Goal: Task Accomplishment & Management: Use online tool/utility

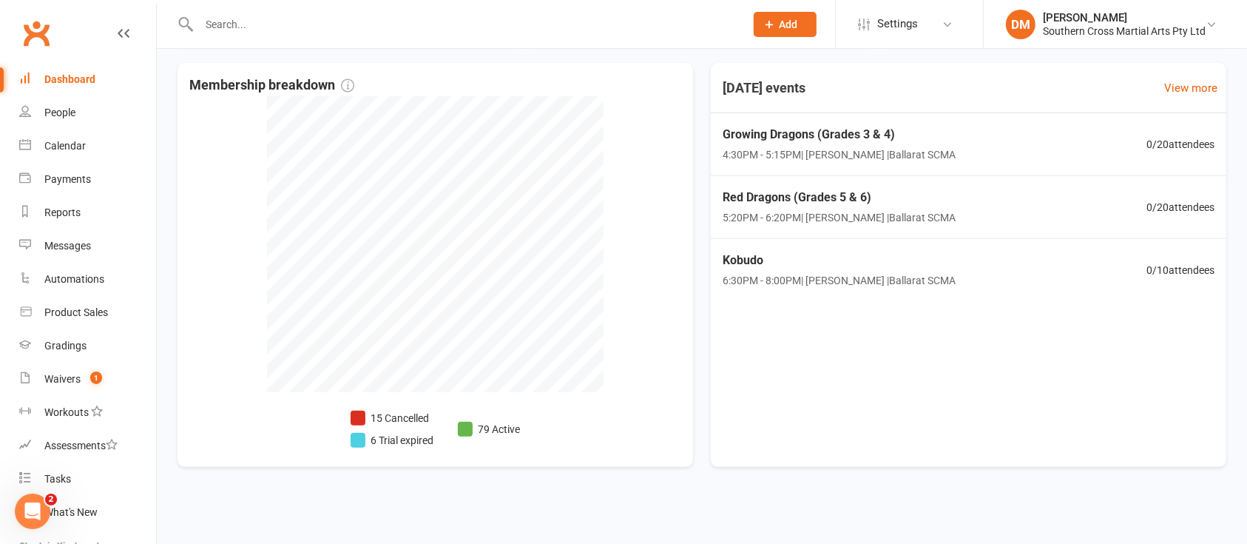
scroll to position [321, 0]
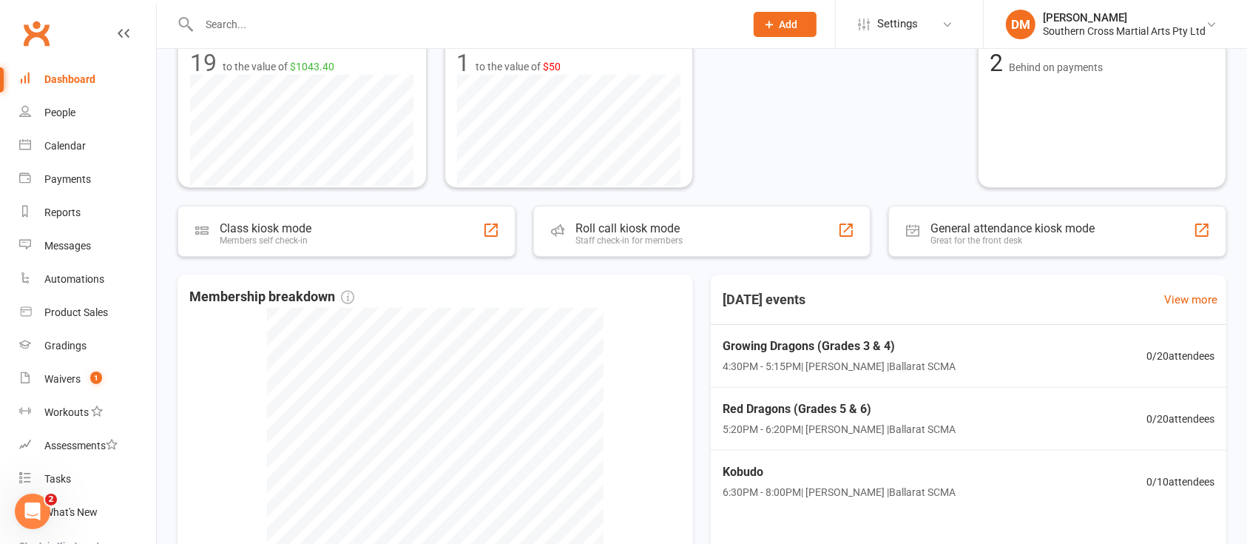
click at [667, 204] on div "Active members 79 +3 Past week 79 of goal of 200 Edit goal Prospects 11 +7 Past…" at bounding box center [702, 247] width 1090 height 934
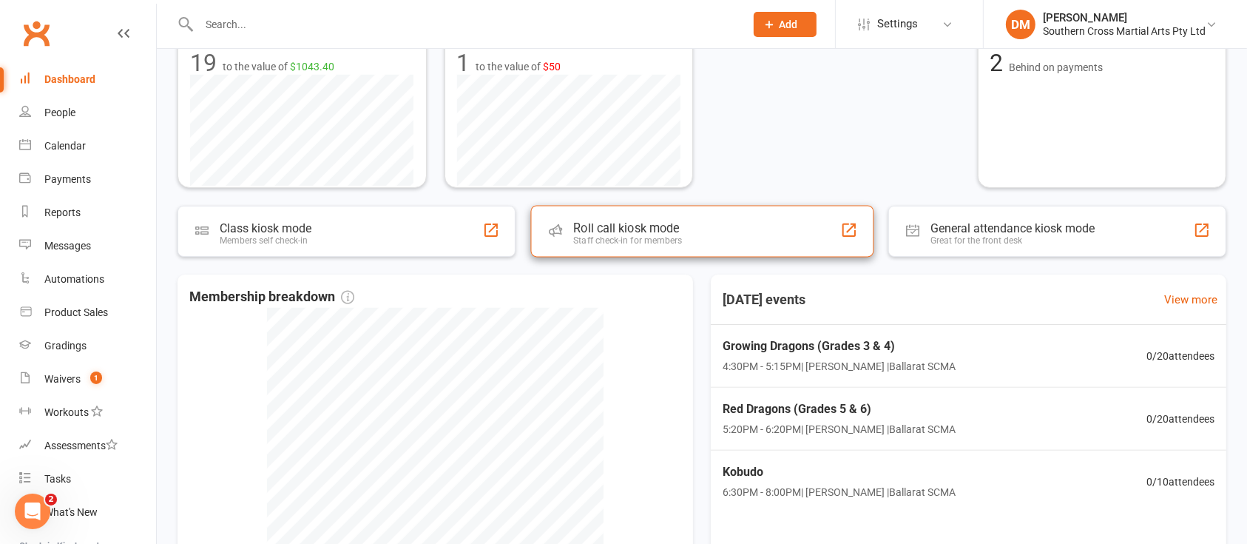
click at [681, 227] on div "Roll call kiosk mode" at bounding box center [627, 228] width 109 height 14
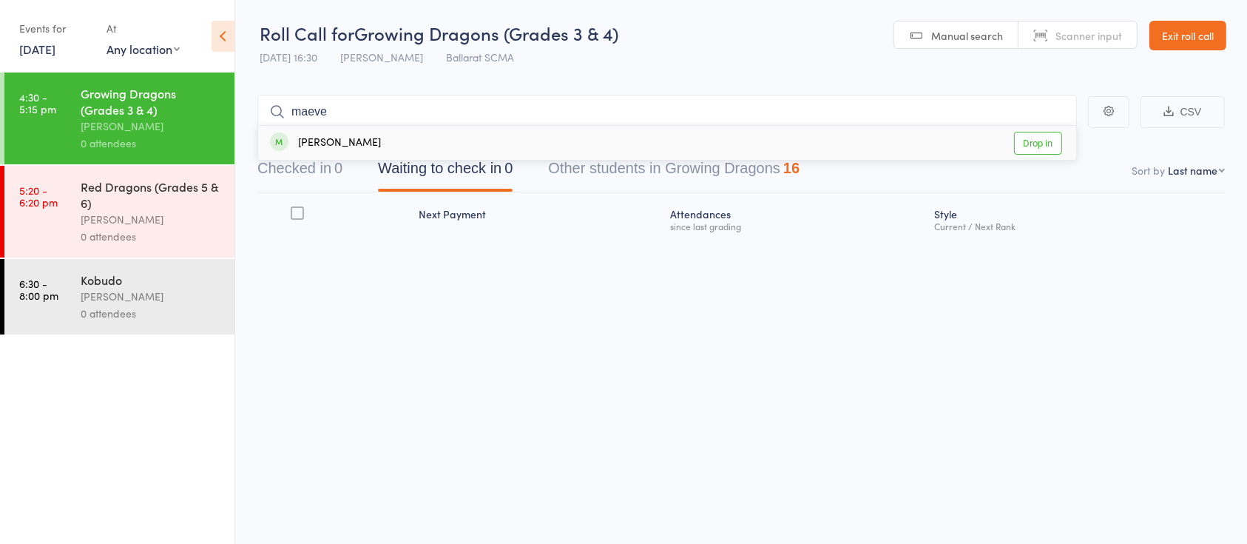
type input "maeve"
click at [1029, 147] on link "Drop in" at bounding box center [1038, 143] width 48 height 23
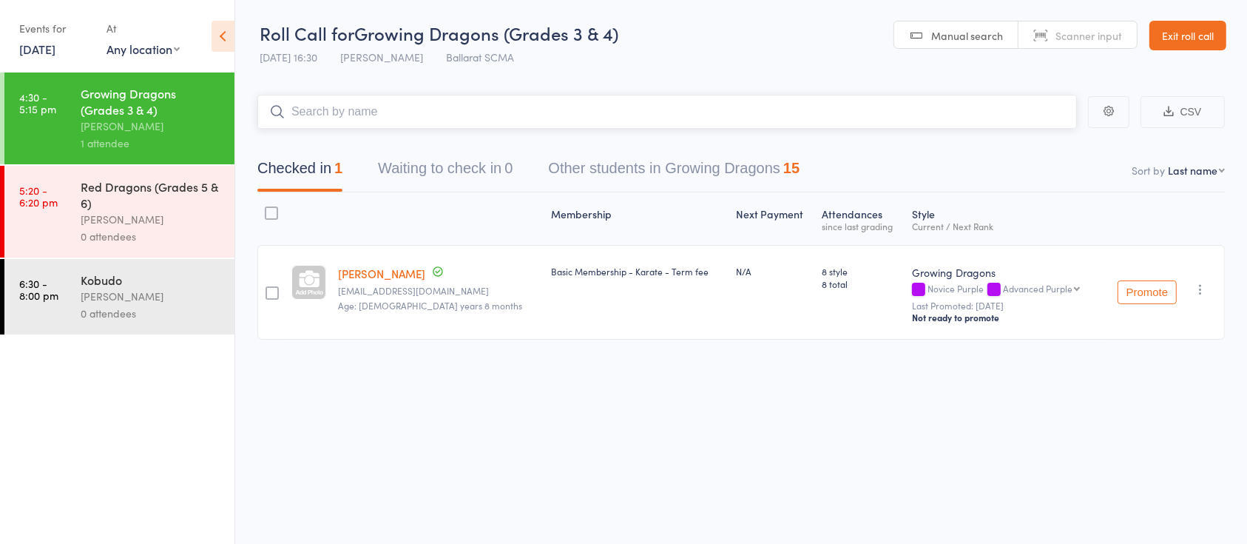
click at [596, 124] on input "search" at bounding box center [667, 112] width 820 height 34
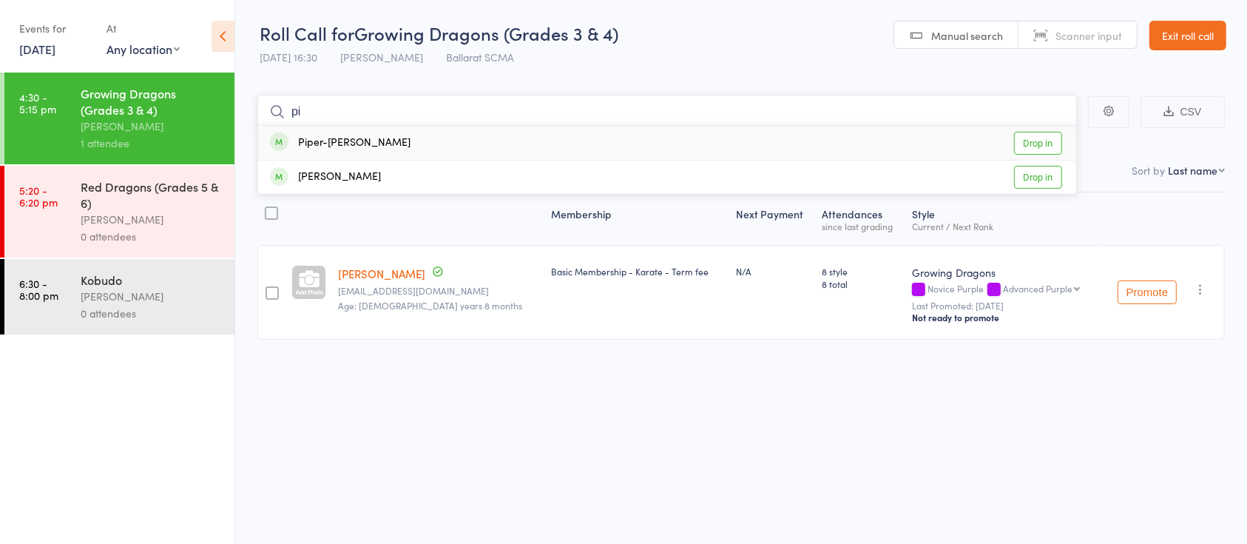
type input "p"
type input "landon"
click at [1032, 138] on link "Drop in" at bounding box center [1038, 143] width 48 height 23
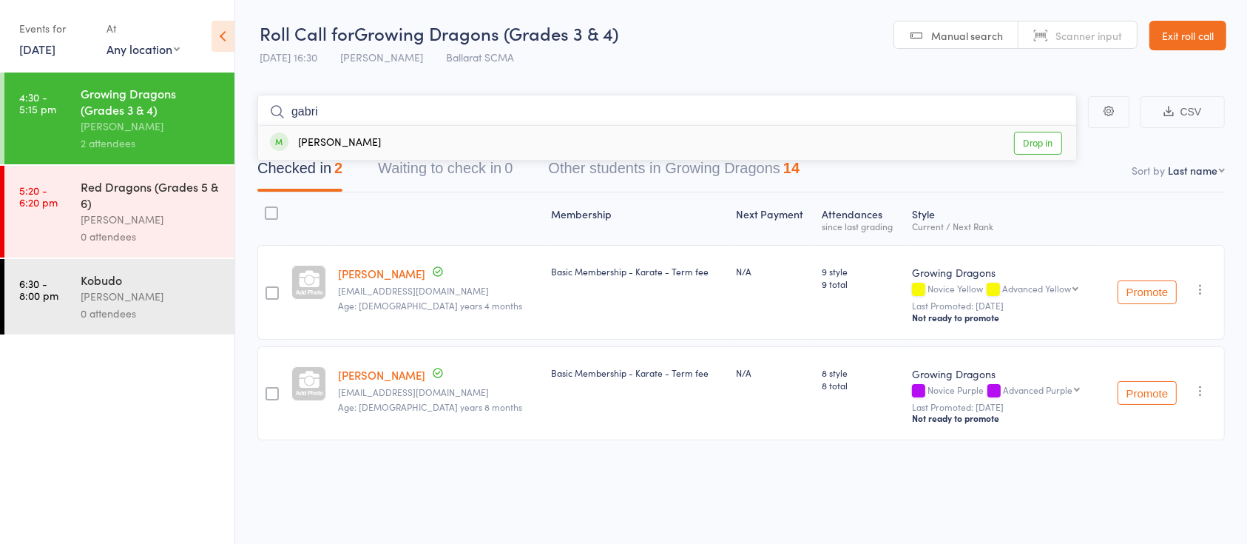
type input "gabri"
click at [1036, 145] on link "Drop in" at bounding box center [1038, 143] width 48 height 23
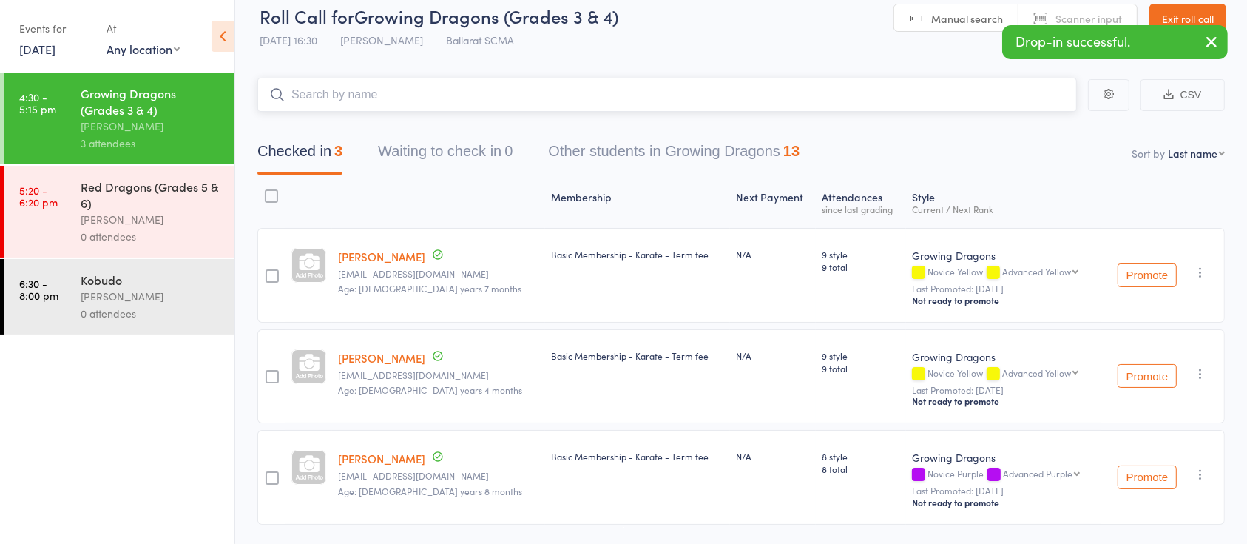
scroll to position [8, 0]
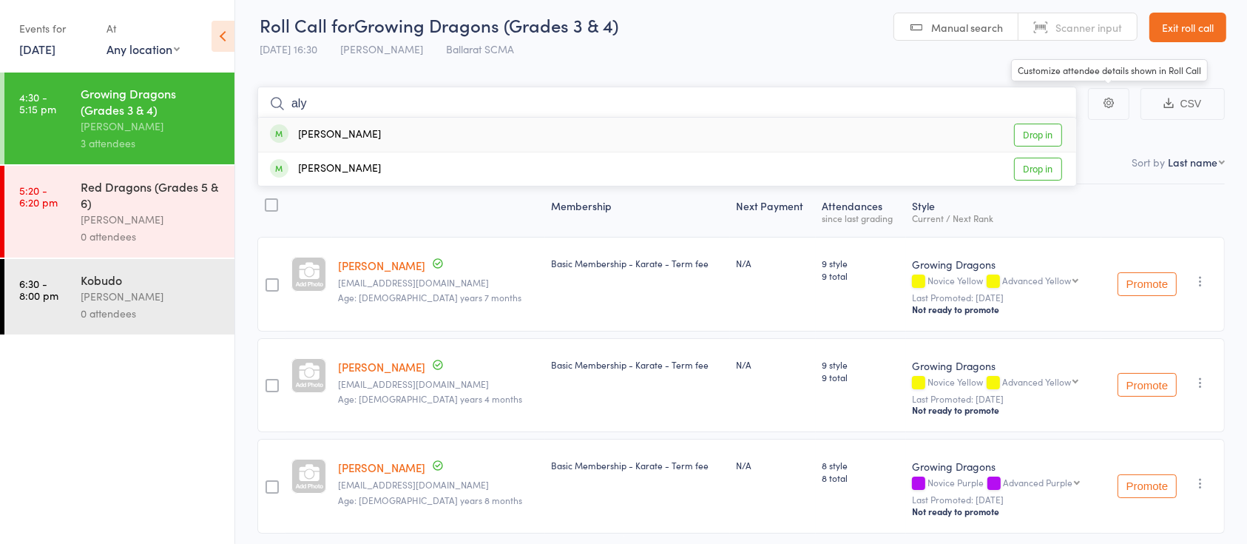
type input "aly"
click at [1036, 127] on link "Drop in" at bounding box center [1038, 135] width 48 height 23
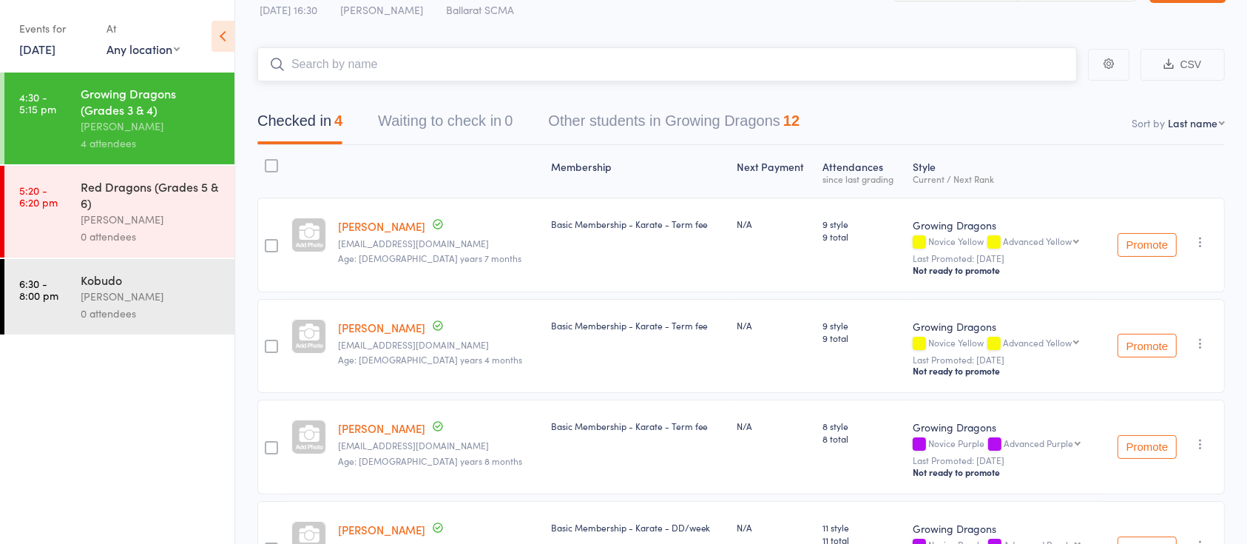
scroll to position [43, 0]
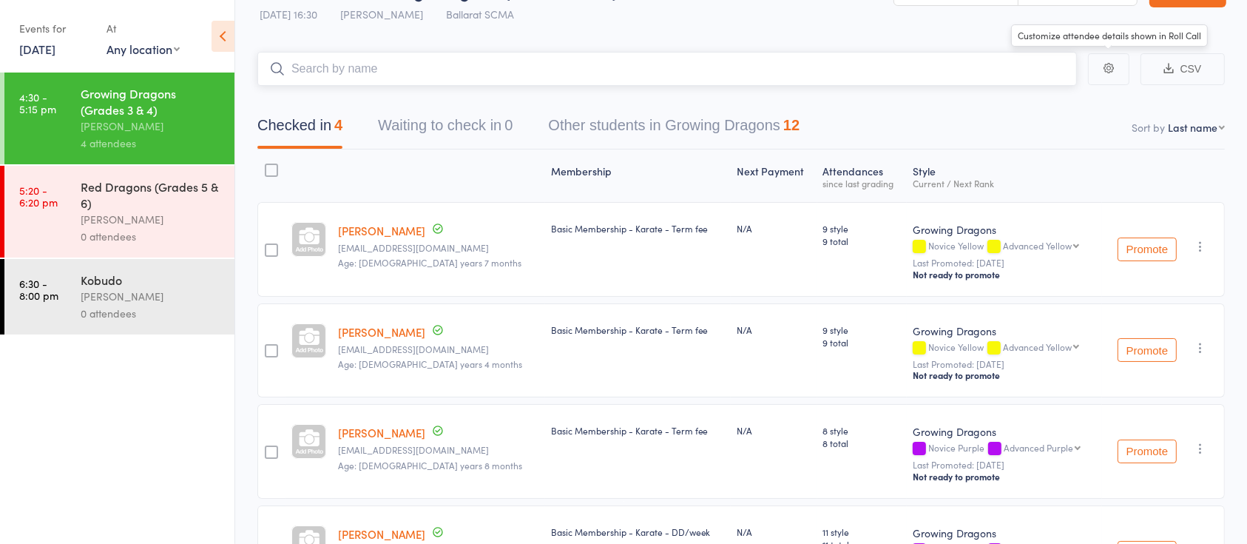
click at [682, 67] on input "search" at bounding box center [667, 69] width 820 height 34
drag, startPoint x: 767, startPoint y: 90, endPoint x: 723, endPoint y: 74, distance: 47.3
click at [723, 74] on main "CSV Checked in 4 Waiting to check in 0 Other students in Growing Dragons 12 Sor…" at bounding box center [741, 347] width 1012 height 635
click at [723, 74] on input "search" at bounding box center [667, 69] width 820 height 34
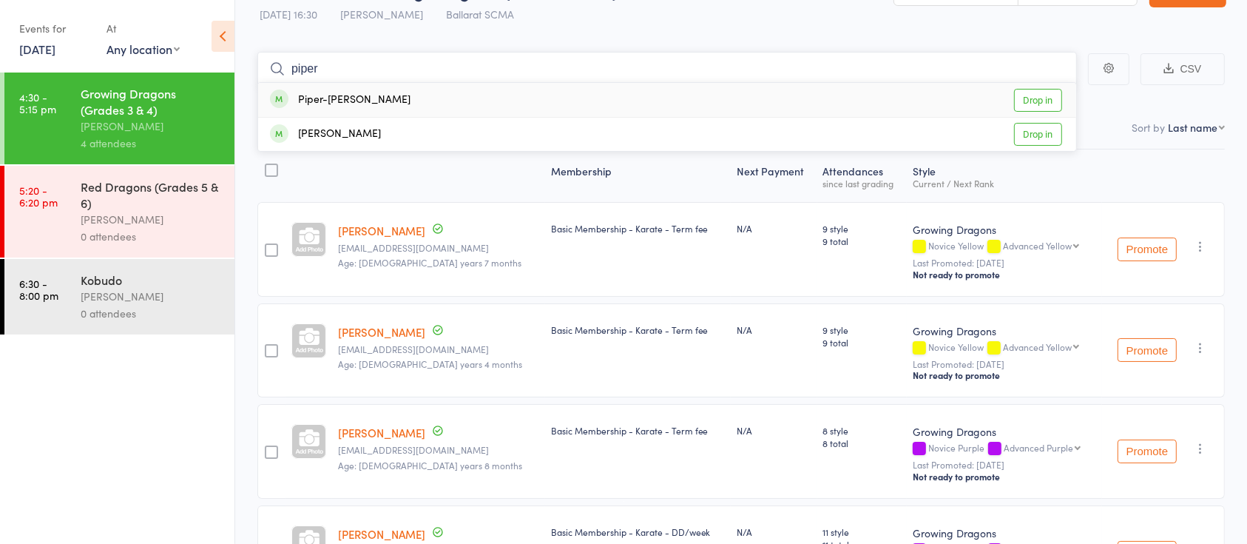
type input "piper"
click at [1021, 96] on link "Drop in" at bounding box center [1038, 100] width 48 height 23
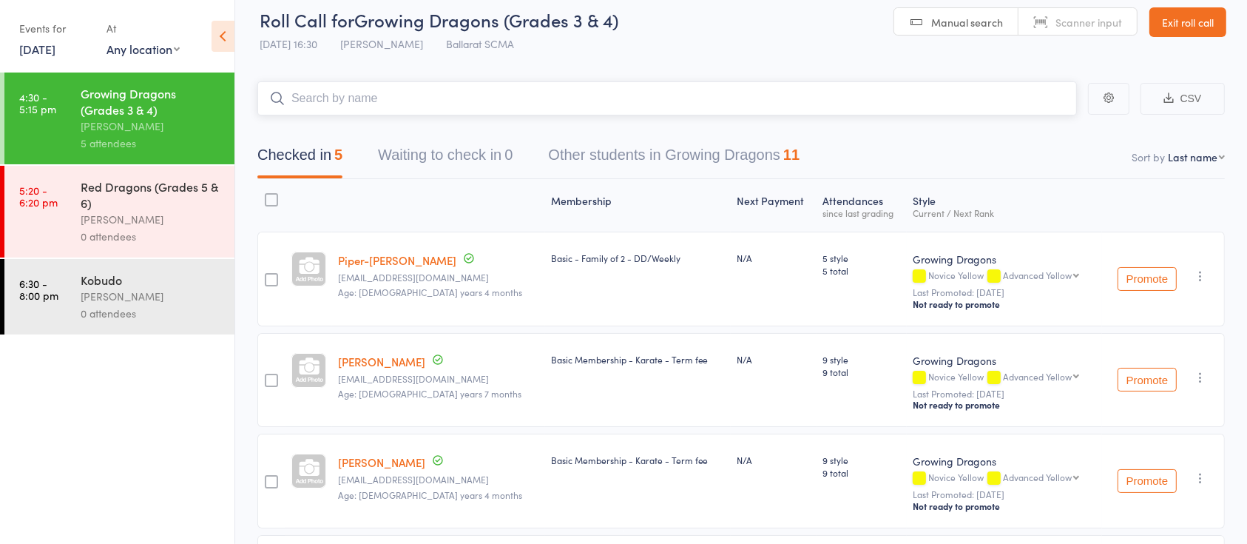
scroll to position [0, 0]
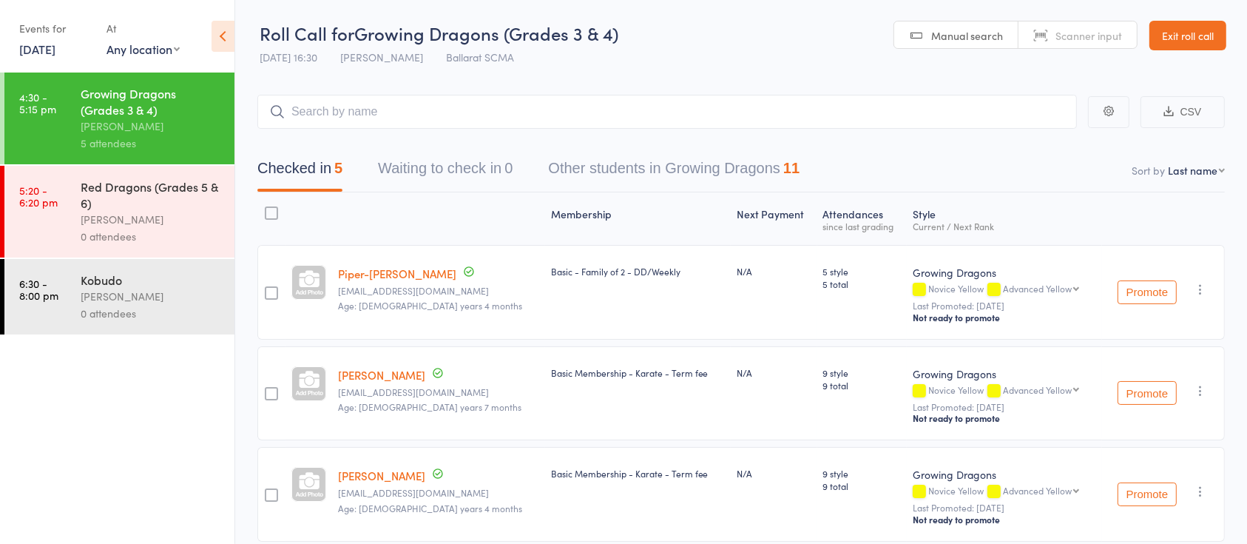
click at [1193, 33] on link "Exit roll call" at bounding box center [1188, 36] width 77 height 30
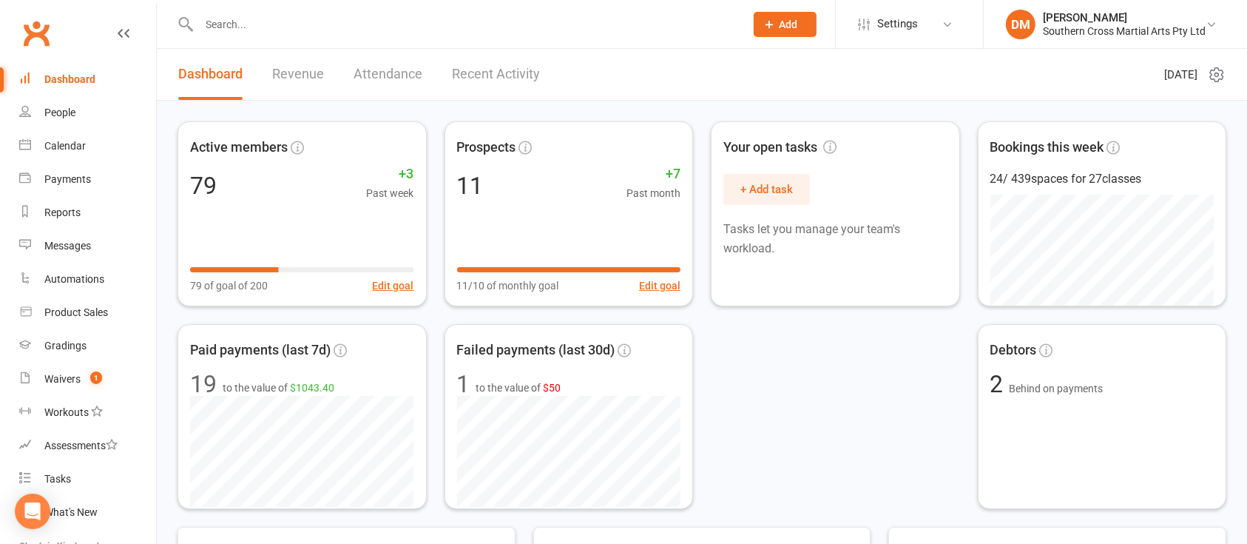
click at [280, 21] on input "text" at bounding box center [465, 24] width 540 height 21
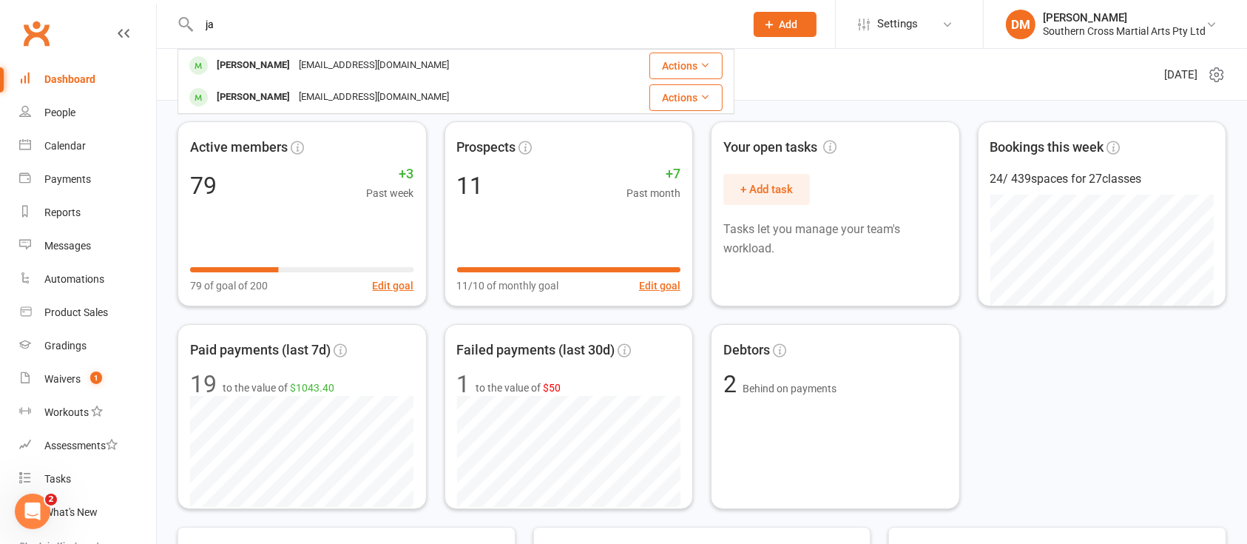
type input "j"
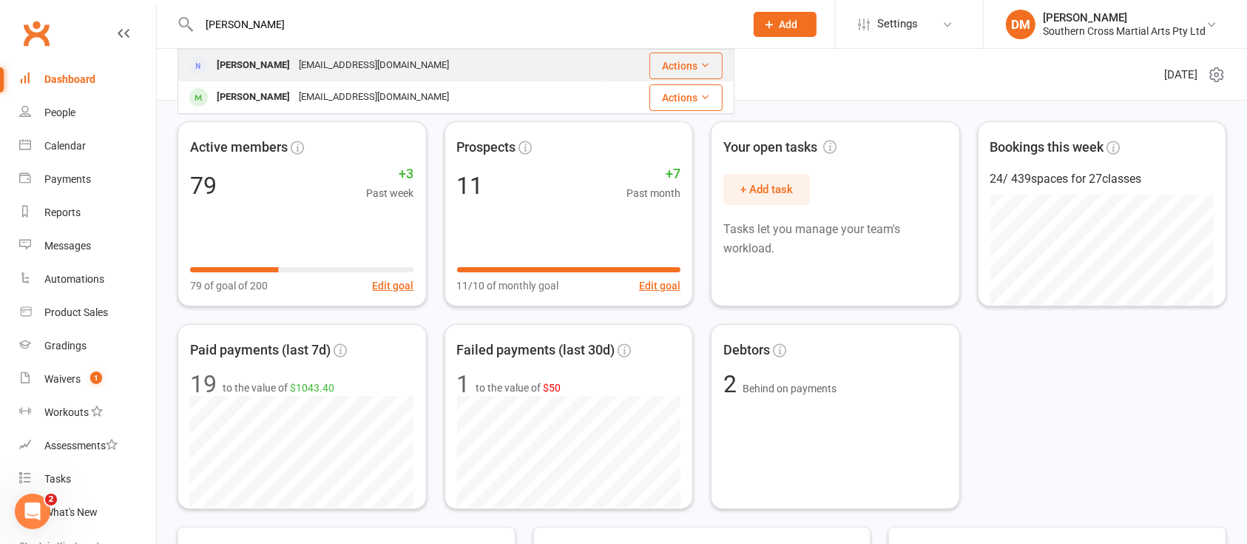
type input "lee"
click at [259, 57] on div "Lee Cornell" at bounding box center [253, 65] width 82 height 21
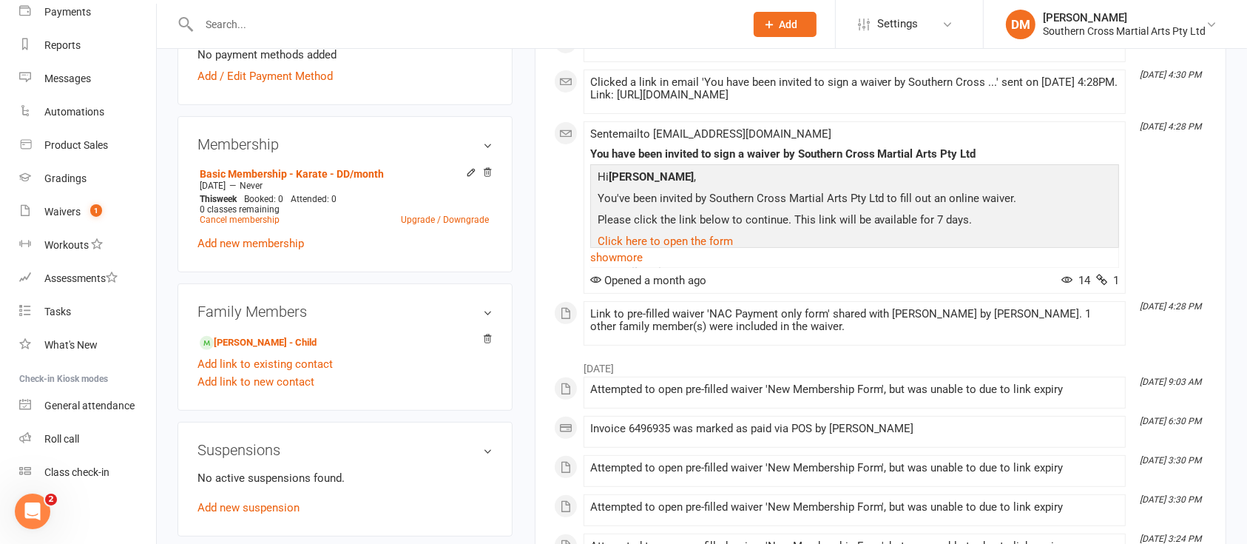
scroll to position [394, 0]
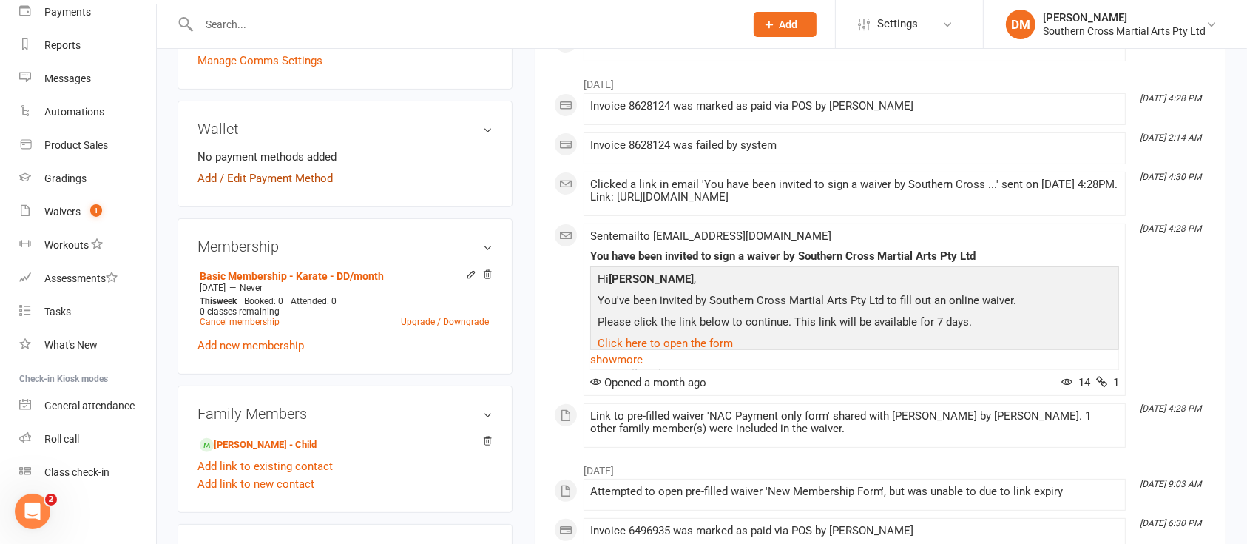
click at [262, 179] on link "Add / Edit Payment Method" at bounding box center [265, 178] width 135 height 18
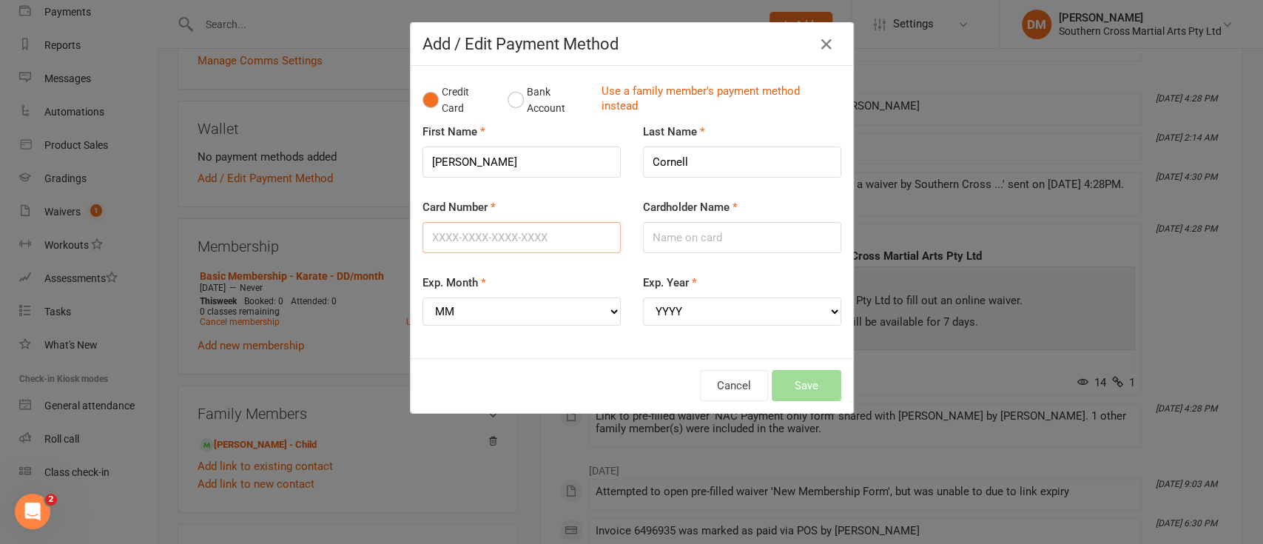
click at [503, 238] on input "Card Number" at bounding box center [521, 237] width 198 height 31
type input "4557016900598082"
click at [678, 243] on input "Cardholder Name" at bounding box center [742, 237] width 198 height 31
type input "Lee Cornell"
click at [607, 311] on select "MM 01 02 03 04 05 06 07 08 09 10 11 12" at bounding box center [521, 311] width 198 height 28
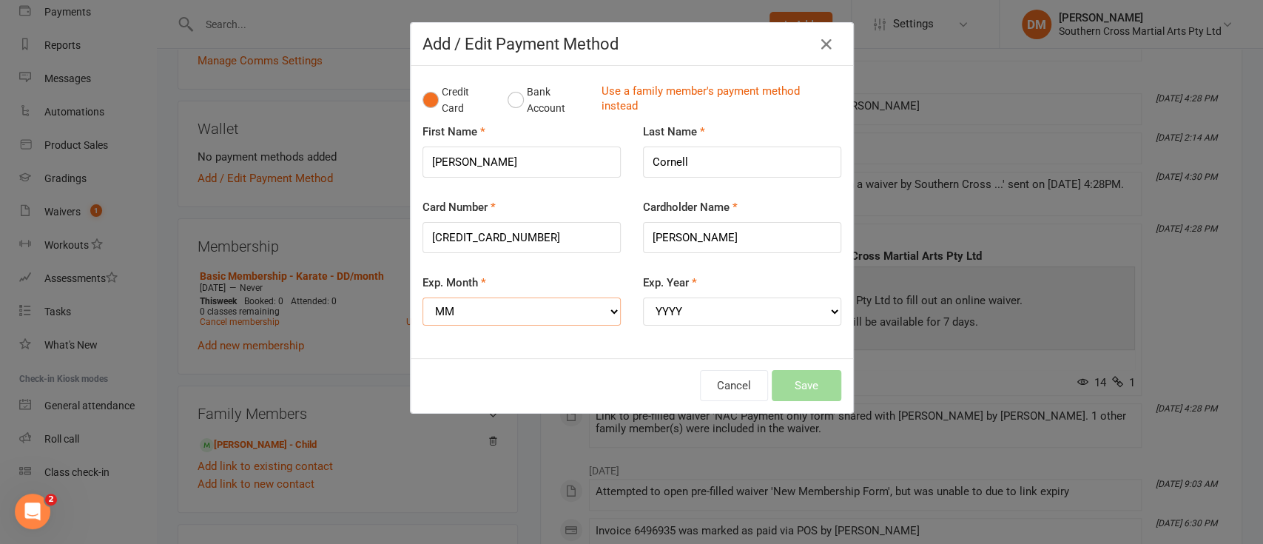
select select "10"
click at [422, 297] on select "MM 01 02 03 04 05 06 07 08 09 10 11 12" at bounding box center [521, 311] width 198 height 28
click at [824, 310] on select "YYYY 2025 2026 2027 2028 2029 2030 2031 2032 2033 2034" at bounding box center [742, 311] width 198 height 28
select select "2027"
click at [643, 297] on select "YYYY 2025 2026 2027 2028 2029 2030 2031 2032 2033 2034" at bounding box center [742, 311] width 198 height 28
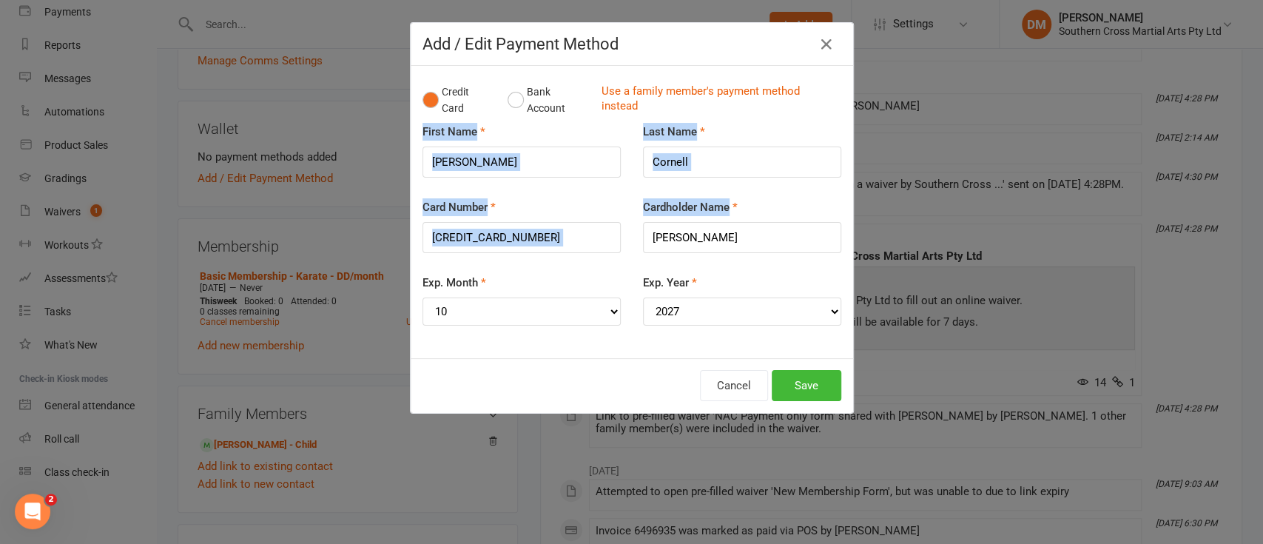
drag, startPoint x: 795, startPoint y: 118, endPoint x: 737, endPoint y: 198, distance: 99.2
click at [737, 198] on div "Credit Card Bank Account Use a family member's payment method instead First Nam…" at bounding box center [631, 212] width 419 height 269
click at [762, 197] on div "Last Name Cornell" at bounding box center [742, 160] width 220 height 75
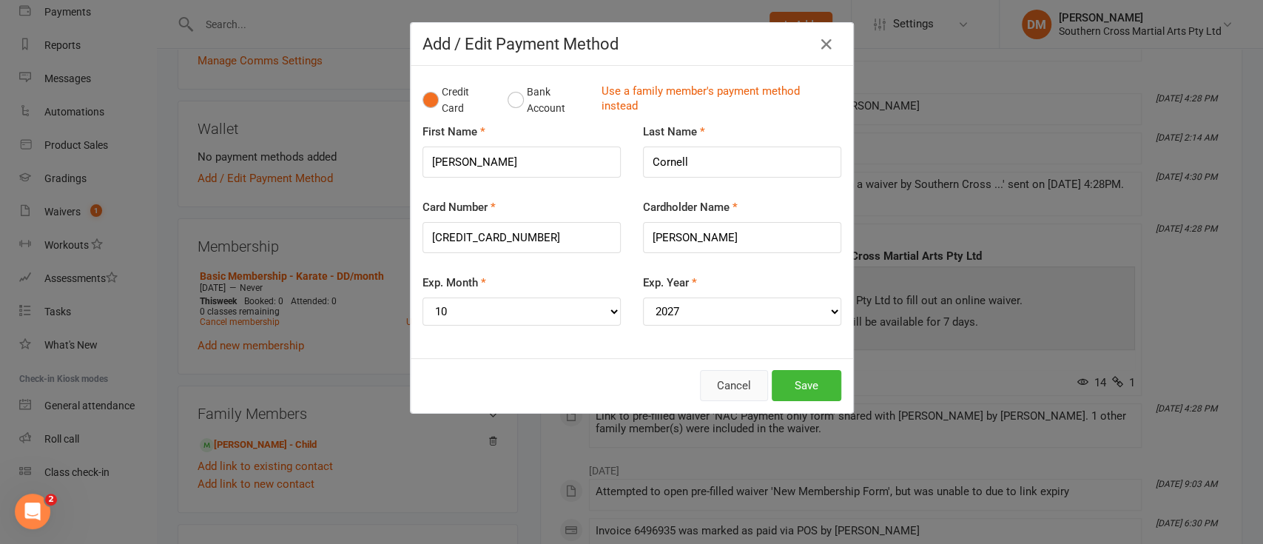
click at [723, 382] on button "Cancel" at bounding box center [734, 385] width 68 height 31
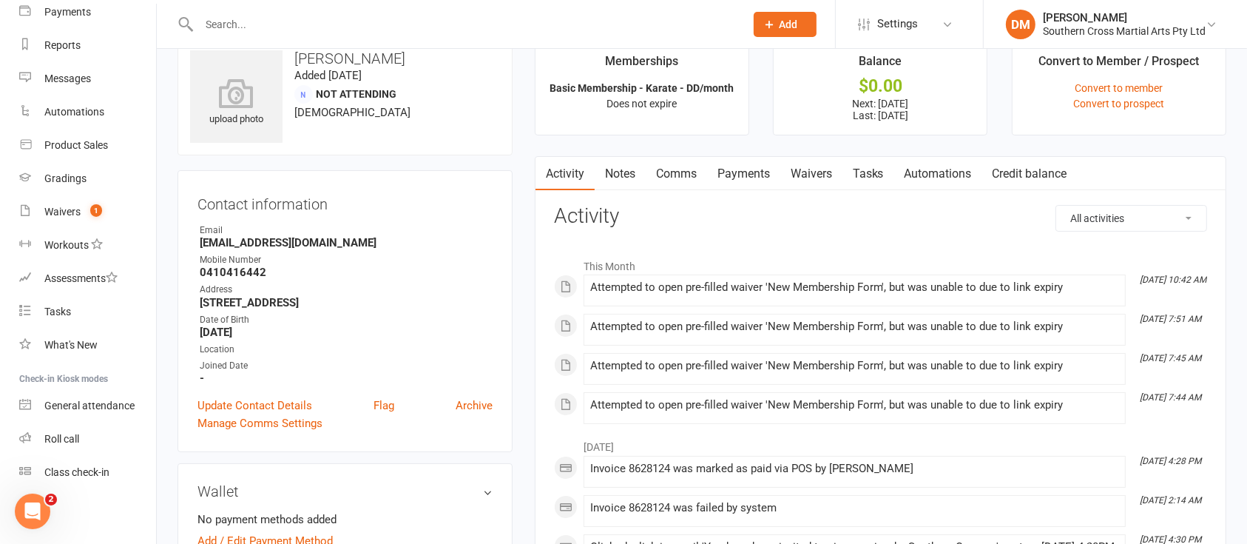
scroll to position [0, 0]
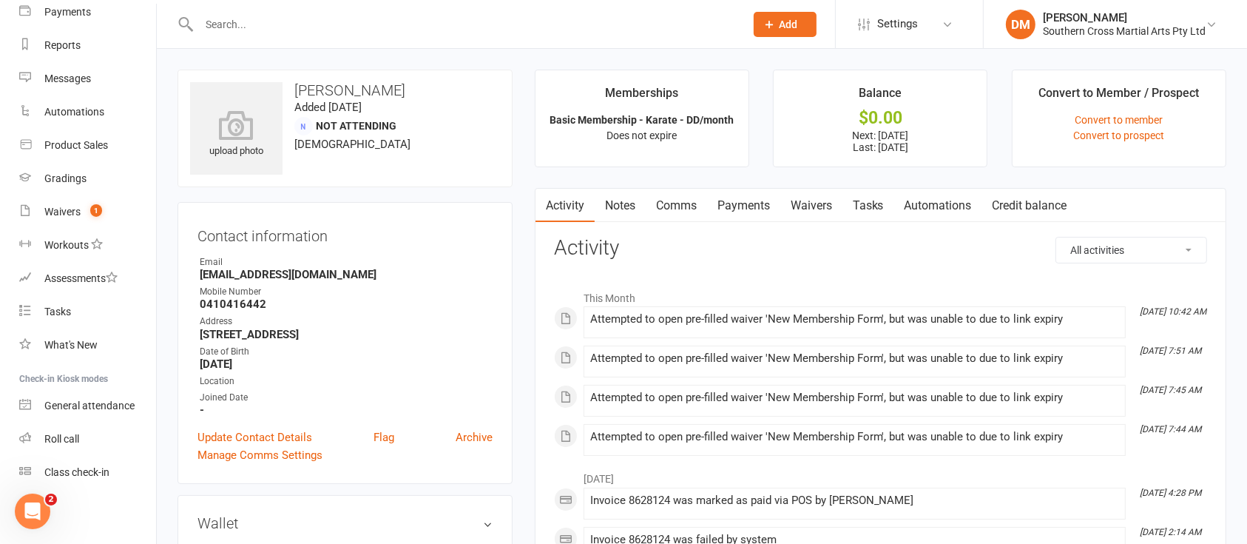
click at [283, 13] on div at bounding box center [456, 24] width 557 height 48
click at [278, 15] on input "text" at bounding box center [465, 24] width 540 height 21
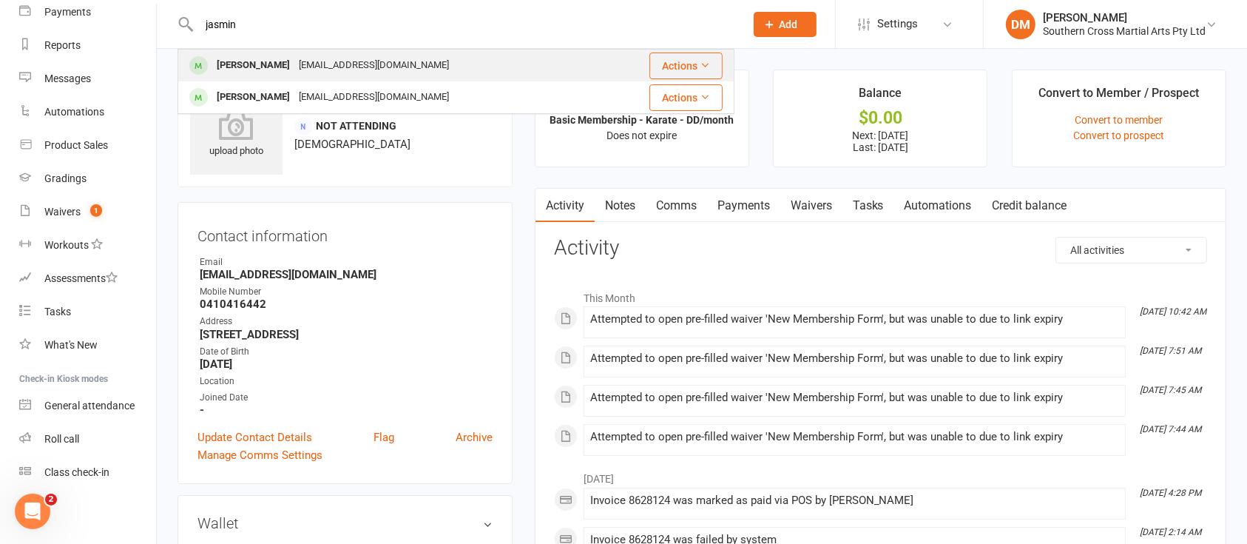
type input "jasmin"
click at [270, 73] on div "[PERSON_NAME]" at bounding box center [253, 65] width 82 height 21
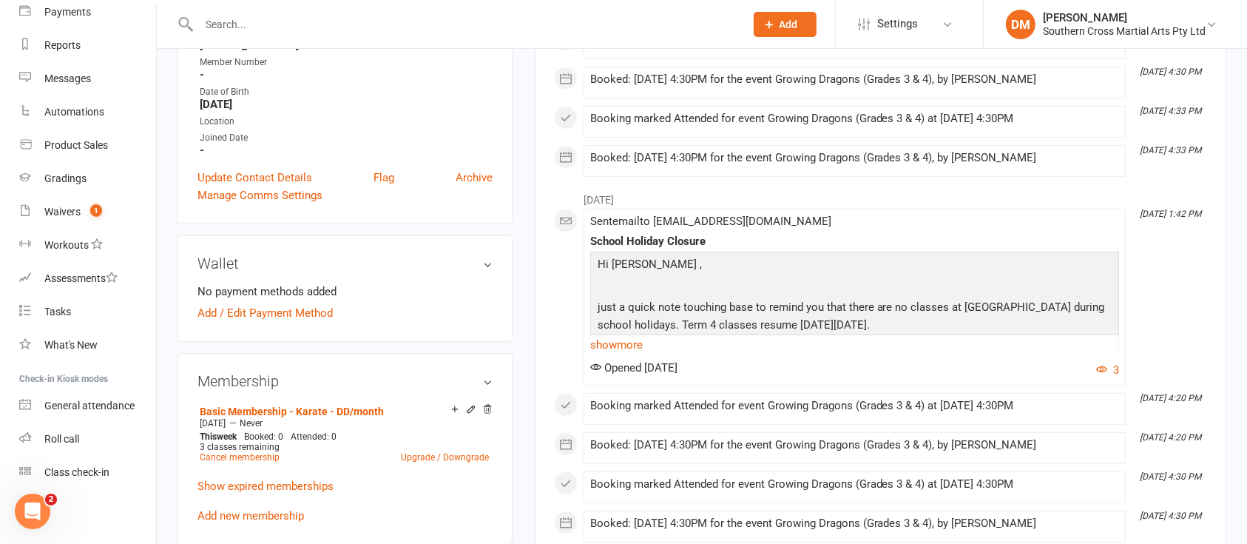
scroll to position [296, 0]
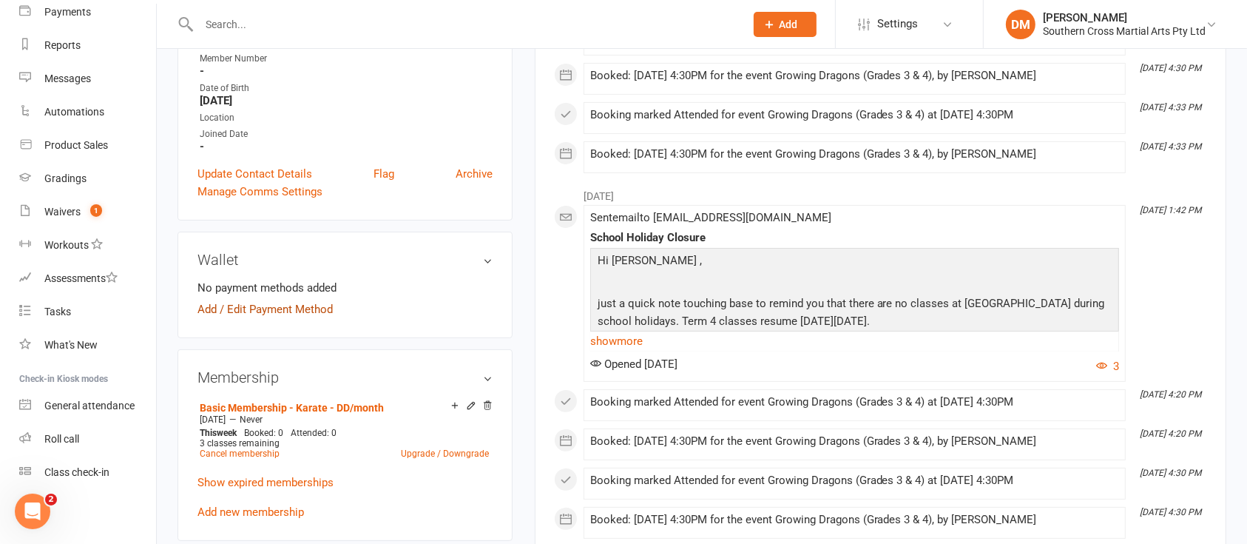
click at [302, 309] on link "Add / Edit Payment Method" at bounding box center [265, 309] width 135 height 18
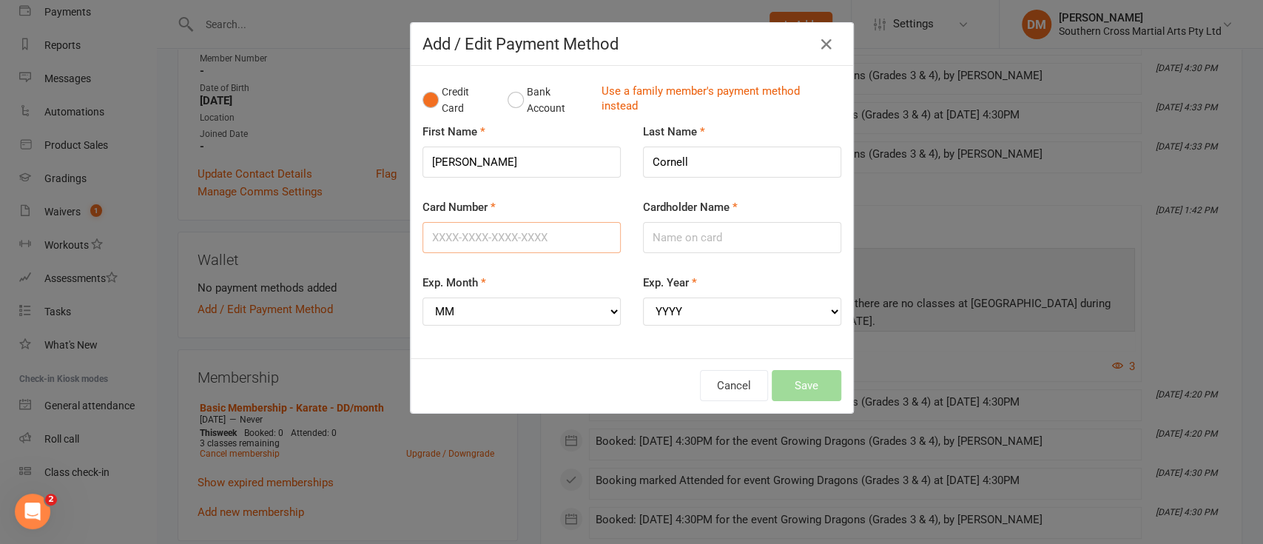
click at [553, 236] on input "Card Number" at bounding box center [521, 237] width 198 height 31
type input "4557016900598082"
click at [685, 234] on input "Cardholder Name" at bounding box center [742, 237] width 198 height 31
type input "Lee Cornell"
click at [604, 311] on select "MM 01 02 03 04 05 06 07 08 09 10 11 12" at bounding box center [521, 311] width 198 height 28
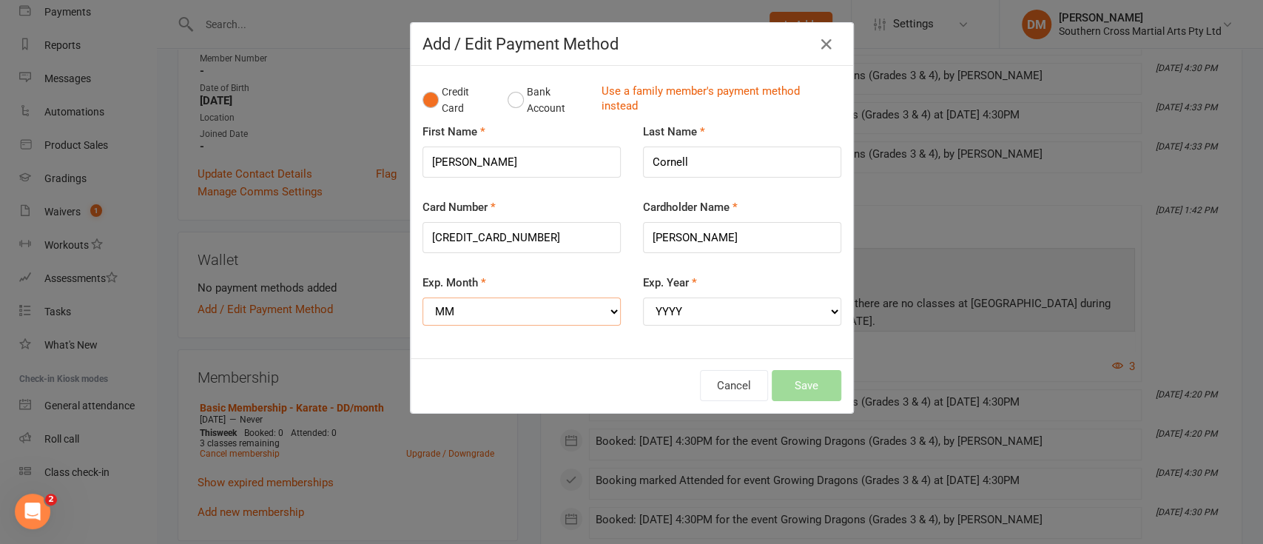
select select "10"
click at [422, 297] on select "MM 01 02 03 04 05 06 07 08 09 10 11 12" at bounding box center [521, 311] width 198 height 28
click at [815, 317] on select "YYYY 2025 2026 2027 2028 2029 2030 2031 2032 2033 2034" at bounding box center [742, 311] width 198 height 28
select select "2027"
click at [643, 297] on select "YYYY 2025 2026 2027 2028 2029 2030 2031 2032 2033 2034" at bounding box center [742, 311] width 198 height 28
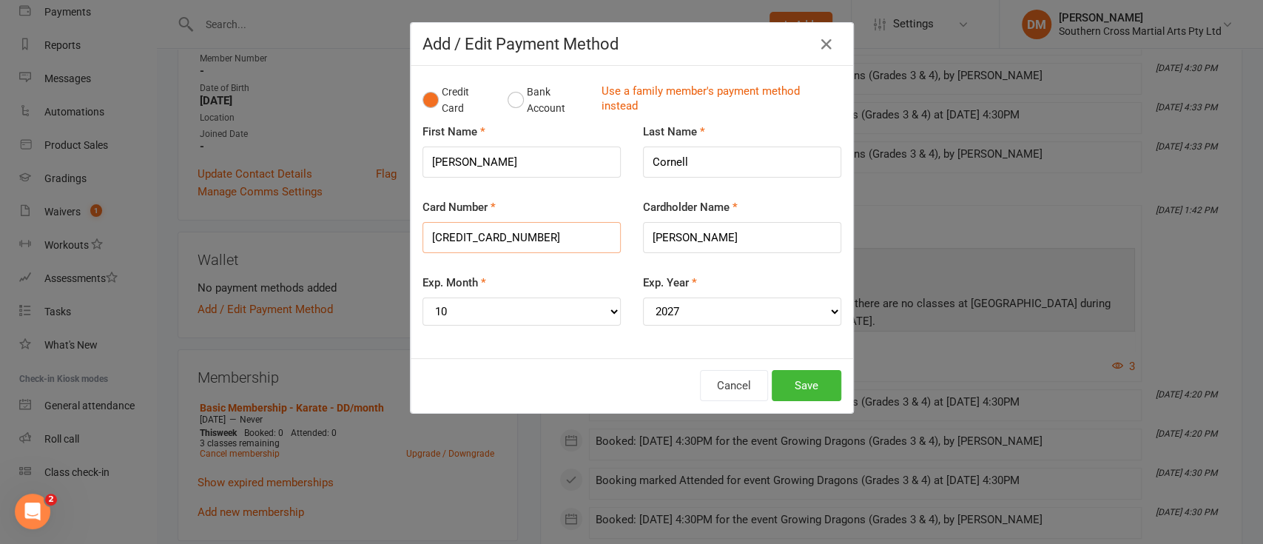
drag, startPoint x: 542, startPoint y: 240, endPoint x: 297, endPoint y: 240, distance: 244.1
click at [297, 240] on div "Add / Edit Payment Method Credit Card Bank Account Use a family member's paymen…" at bounding box center [631, 272] width 1263 height 544
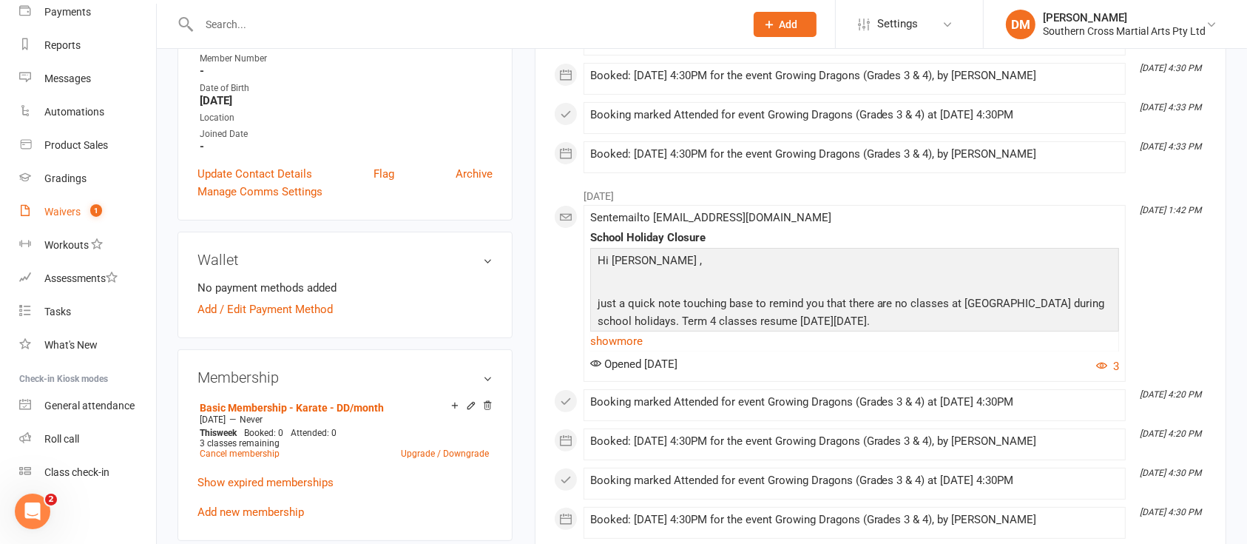
click at [77, 211] on div "Waivers" at bounding box center [62, 212] width 36 height 12
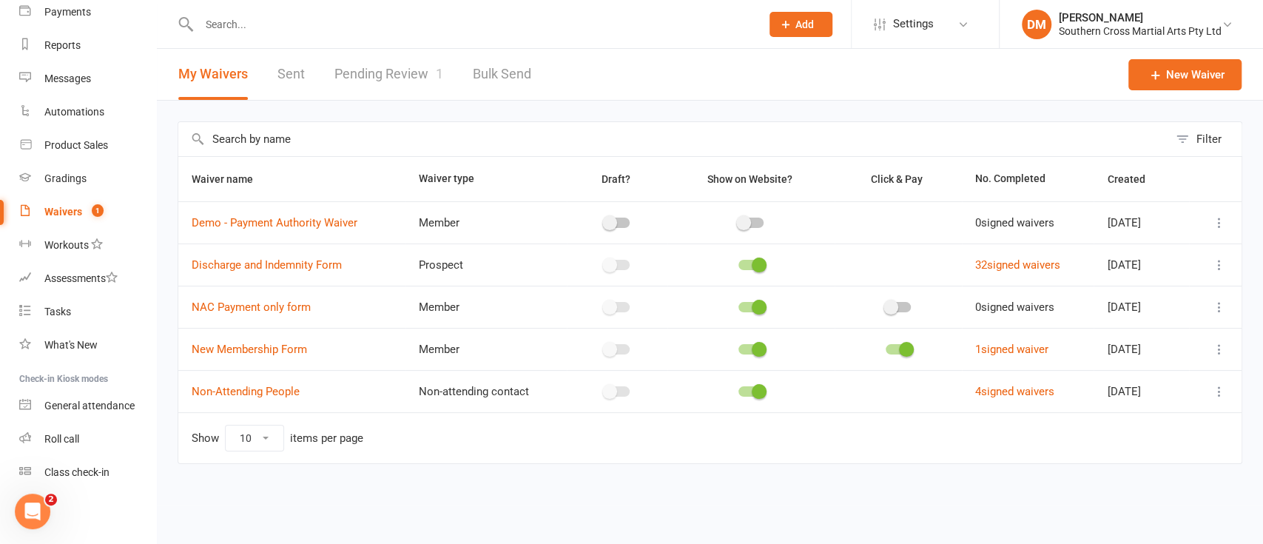
click at [54, 209] on div "Waivers" at bounding box center [63, 212] width 38 height 12
click at [66, 216] on div "Waivers" at bounding box center [63, 212] width 38 height 12
click at [411, 73] on link "Pending Review 1" at bounding box center [388, 74] width 109 height 51
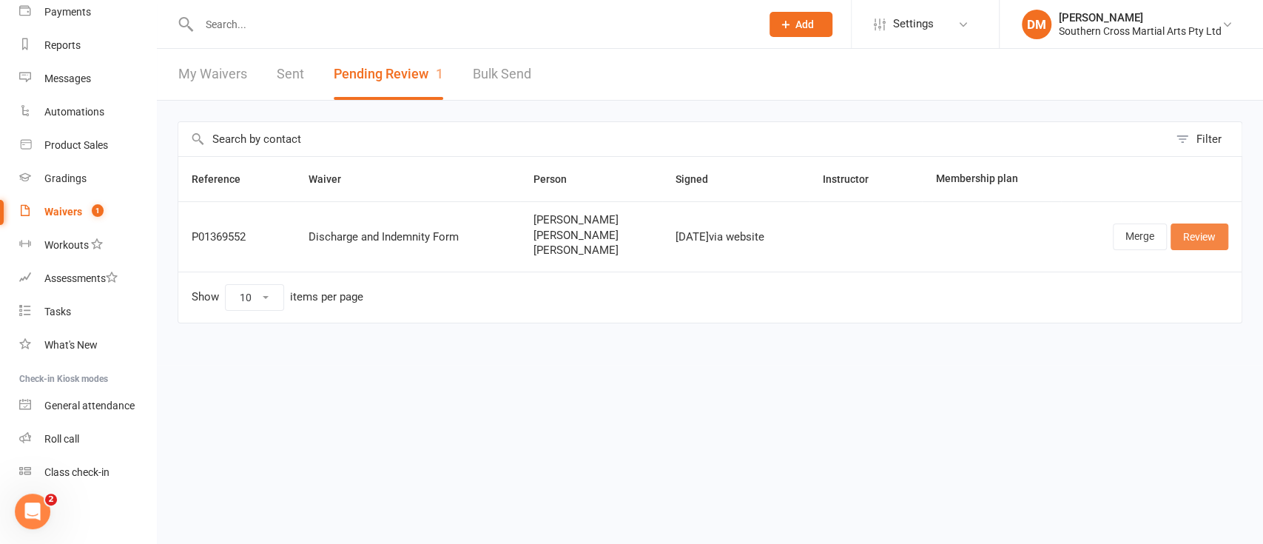
click at [1213, 247] on link "Review" at bounding box center [1199, 236] width 58 height 27
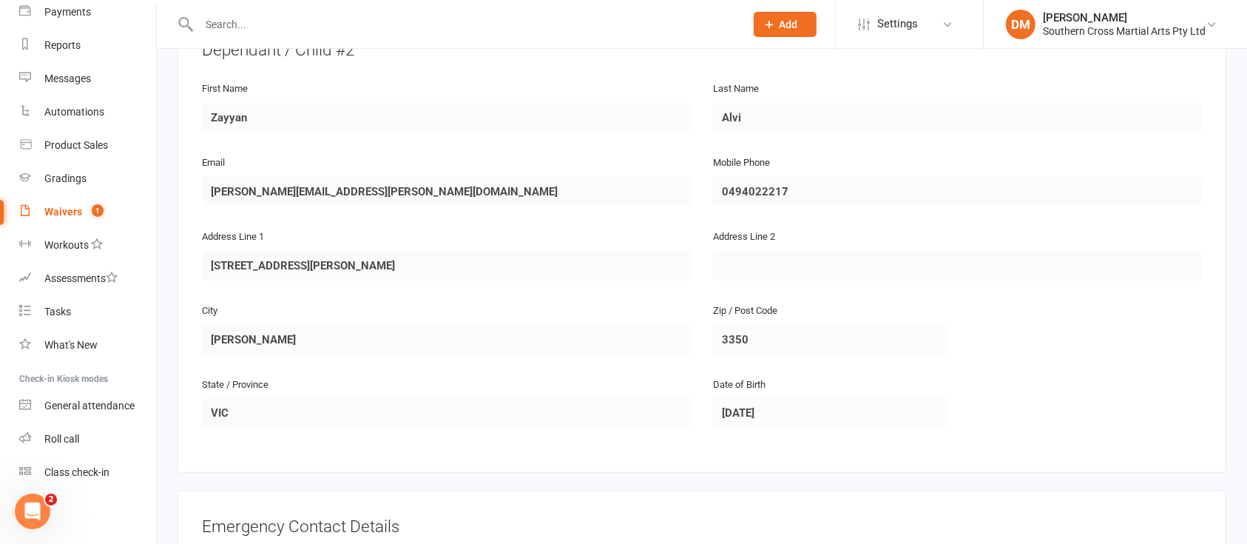
scroll to position [1832, 0]
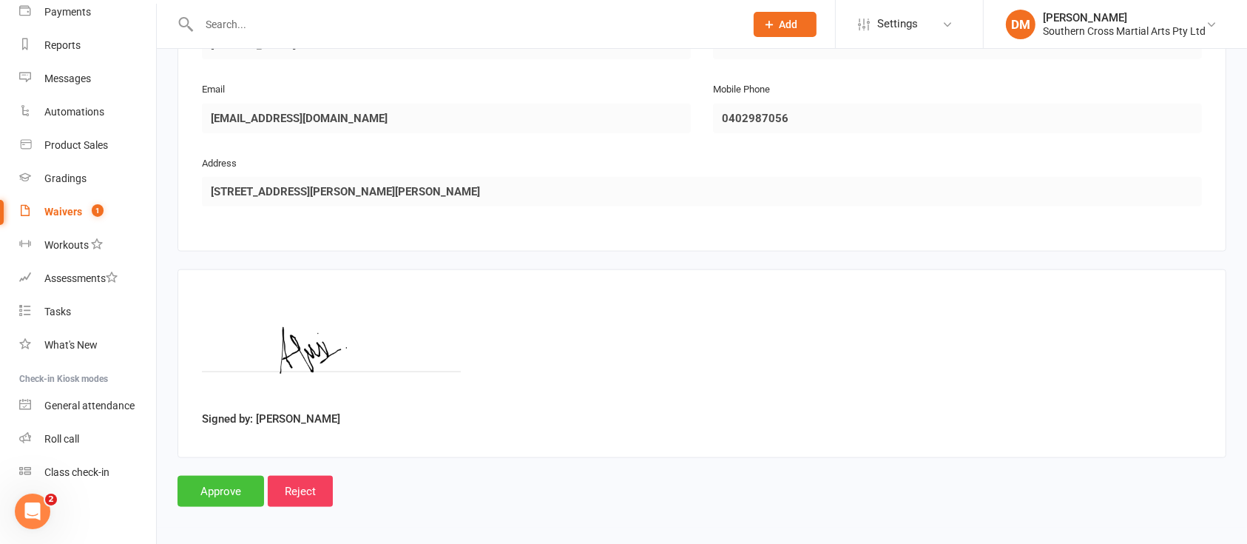
click at [232, 479] on input "Approve" at bounding box center [221, 491] width 87 height 31
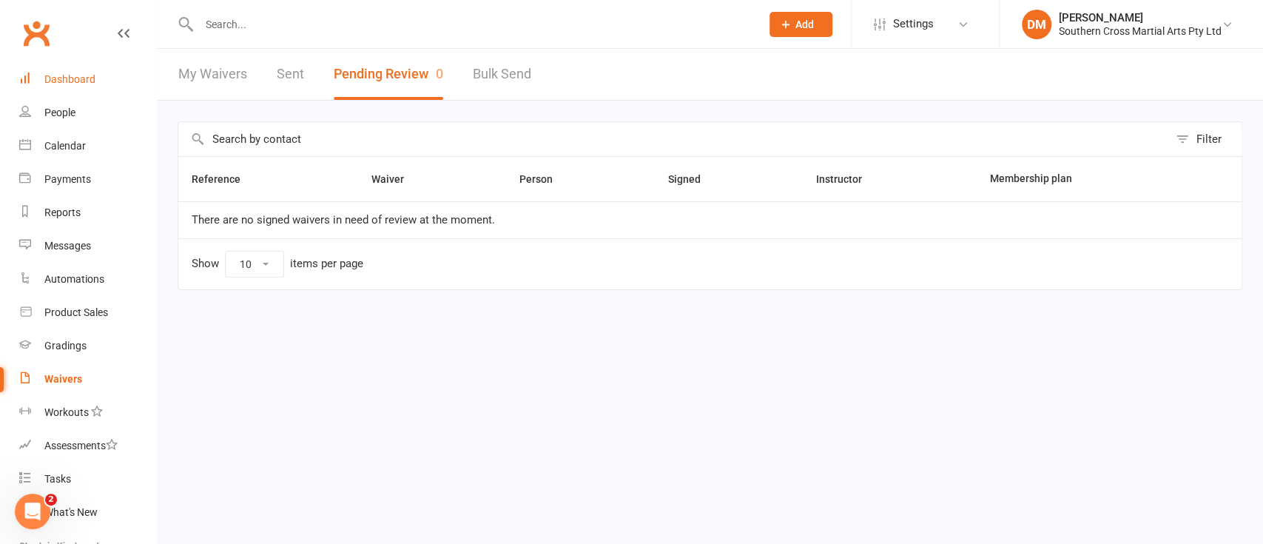
click at [70, 81] on div "Dashboard" at bounding box center [69, 79] width 51 height 12
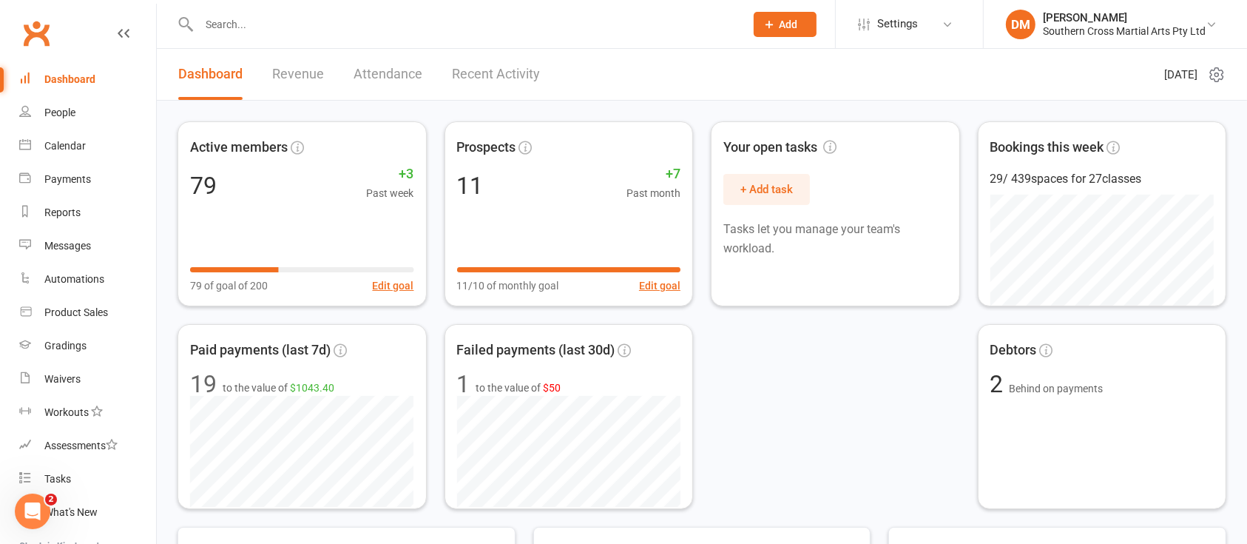
click at [86, 81] on div "Dashboard" at bounding box center [69, 79] width 51 height 12
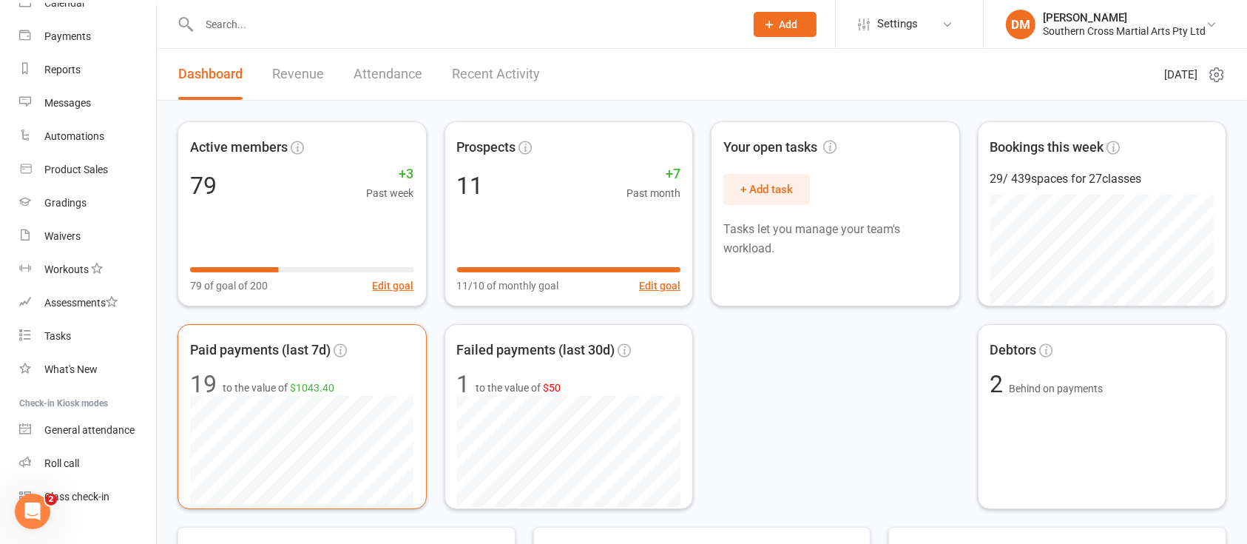
scroll to position [167, 0]
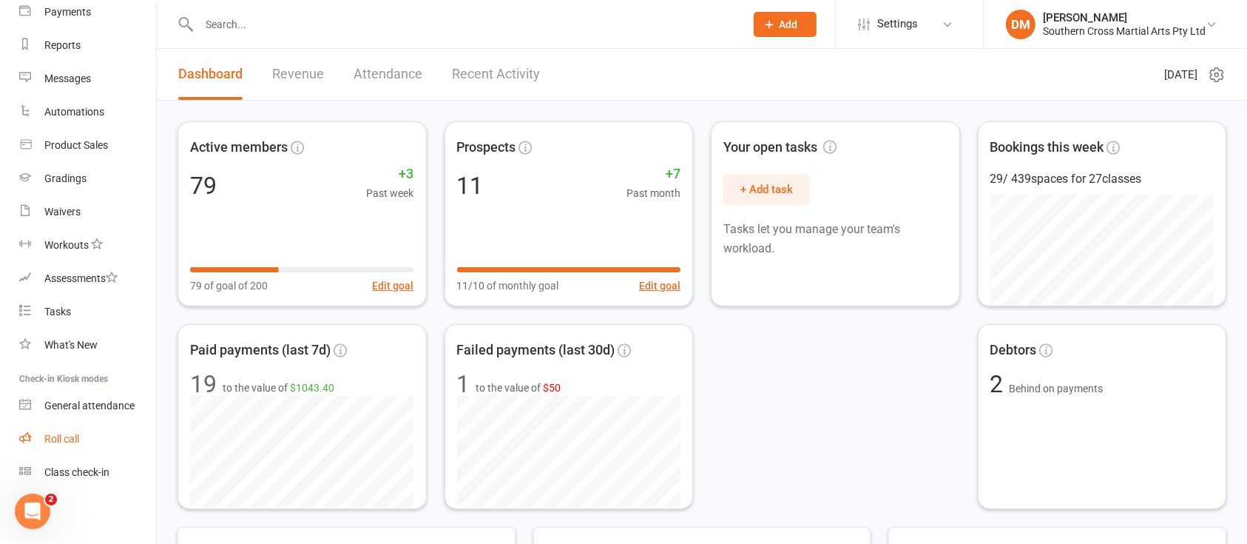
click at [70, 440] on div "Roll call" at bounding box center [61, 439] width 35 height 12
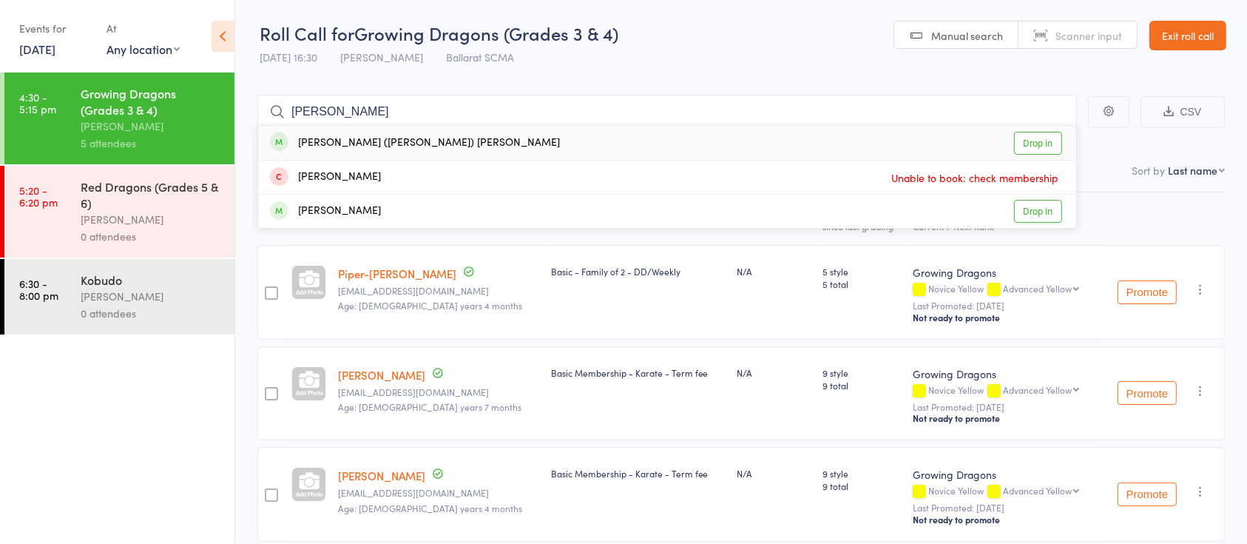
type input "joey"
click at [1041, 133] on link "Drop in" at bounding box center [1038, 143] width 48 height 23
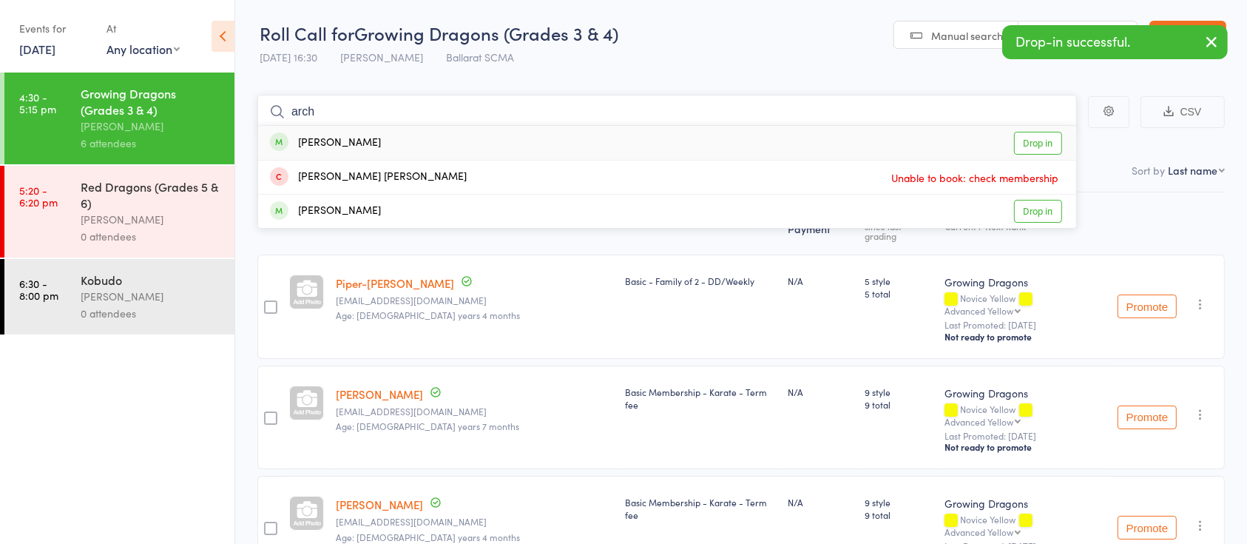
type input "arch"
click at [1042, 145] on link "Drop in" at bounding box center [1038, 143] width 48 height 23
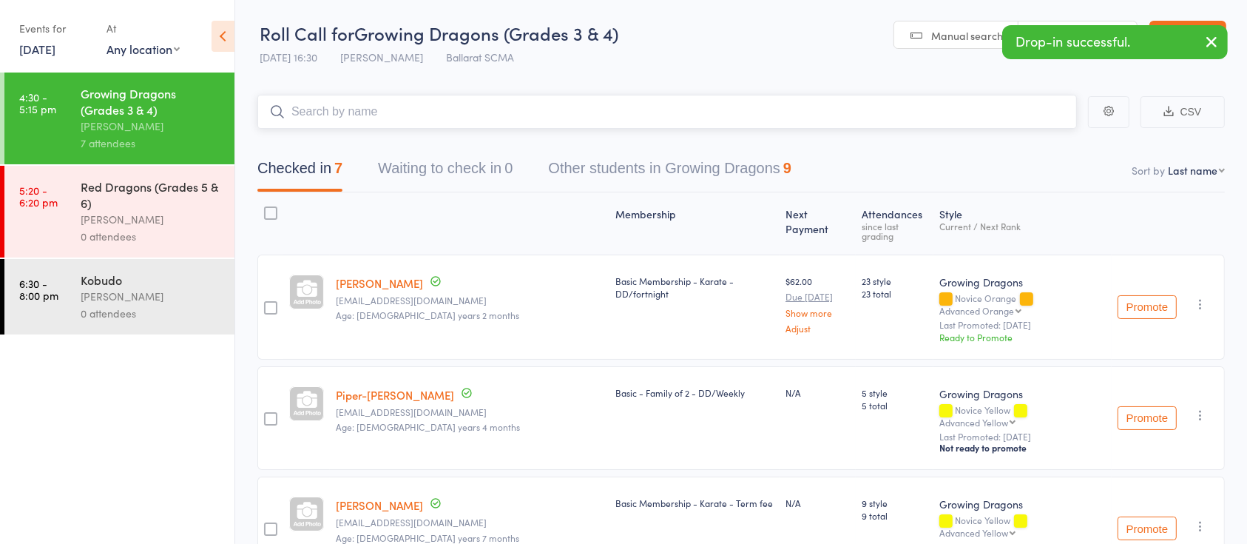
type input "i"
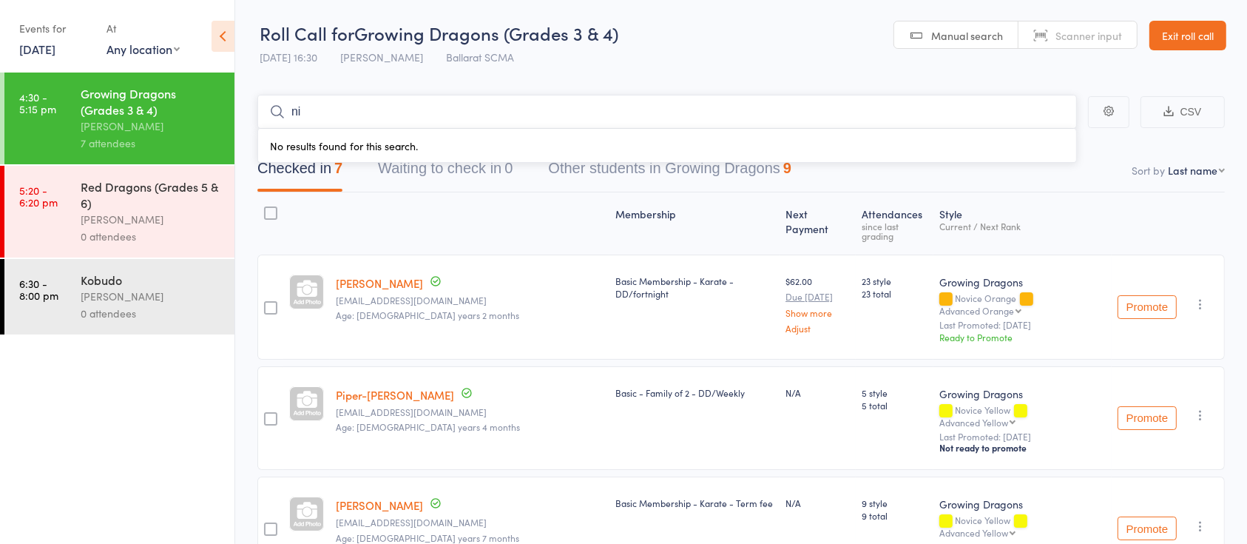
type input "n"
click at [638, 163] on button "Other students in Growing Dragons 9" at bounding box center [669, 171] width 243 height 39
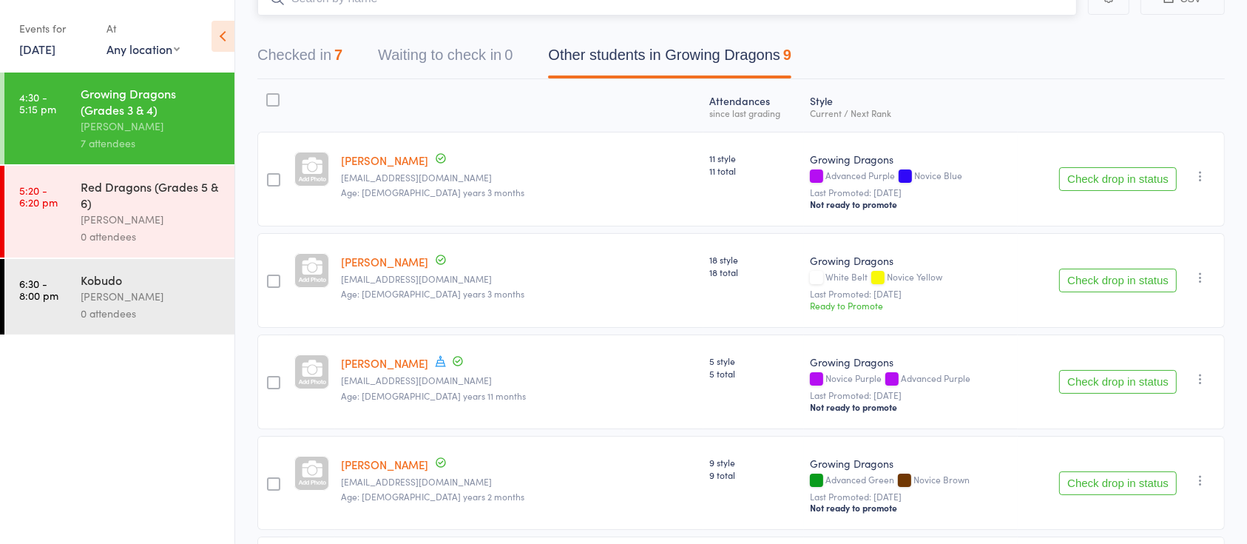
scroll to position [197, 0]
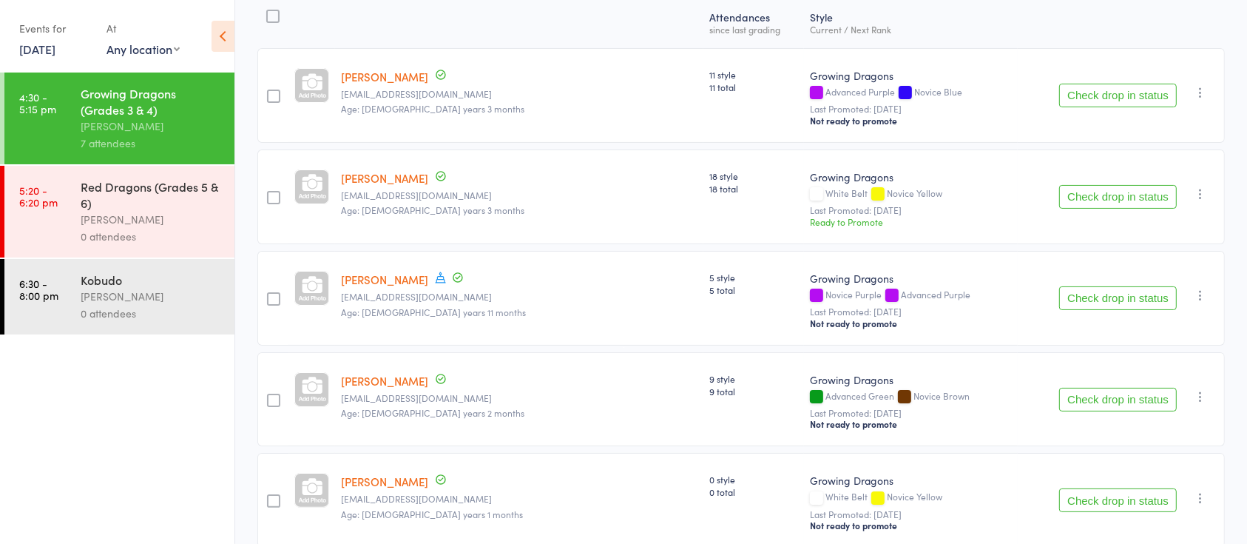
click at [272, 194] on div at bounding box center [273, 197] width 13 height 13
click at [270, 193] on input "checkbox" at bounding box center [270, 193] width 0 height 0
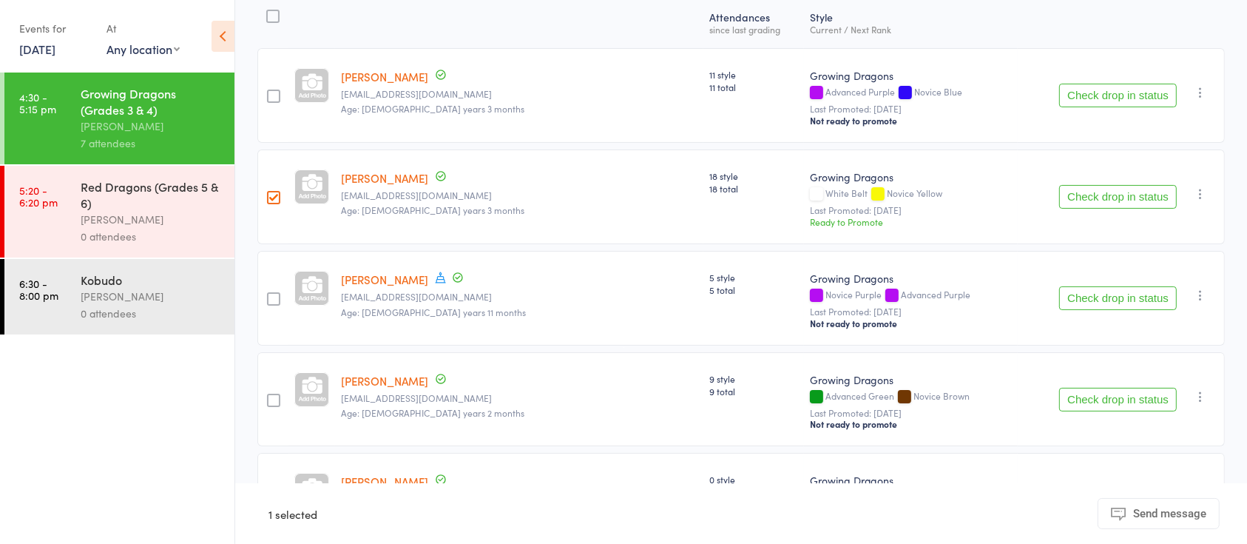
scroll to position [296, 0]
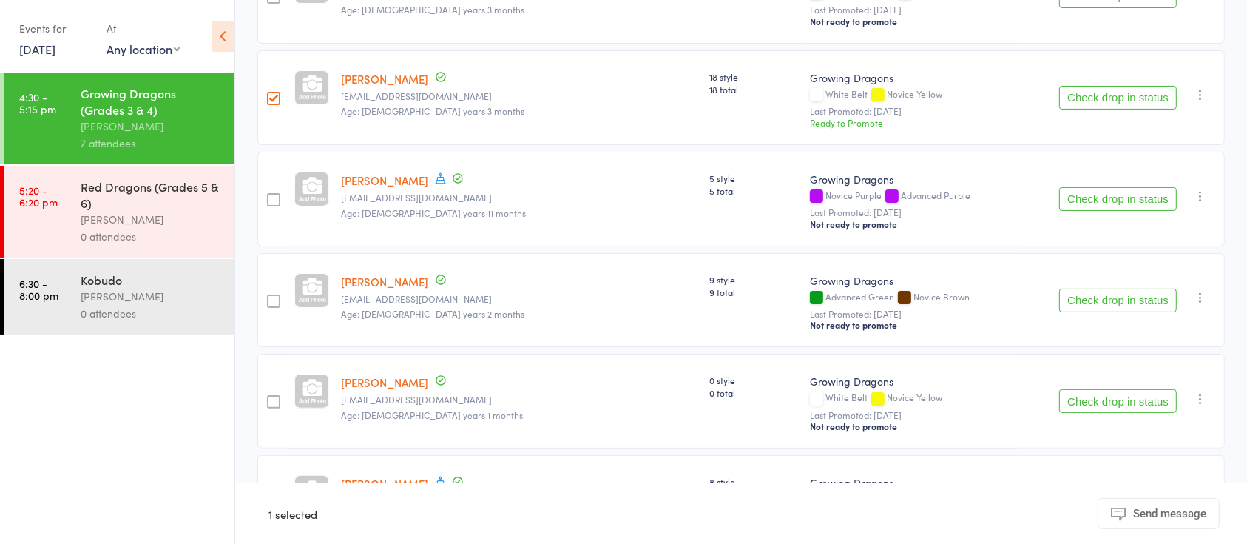
click at [280, 294] on div at bounding box center [273, 300] width 13 height 13
click at [270, 297] on input "checkbox" at bounding box center [270, 297] width 0 height 0
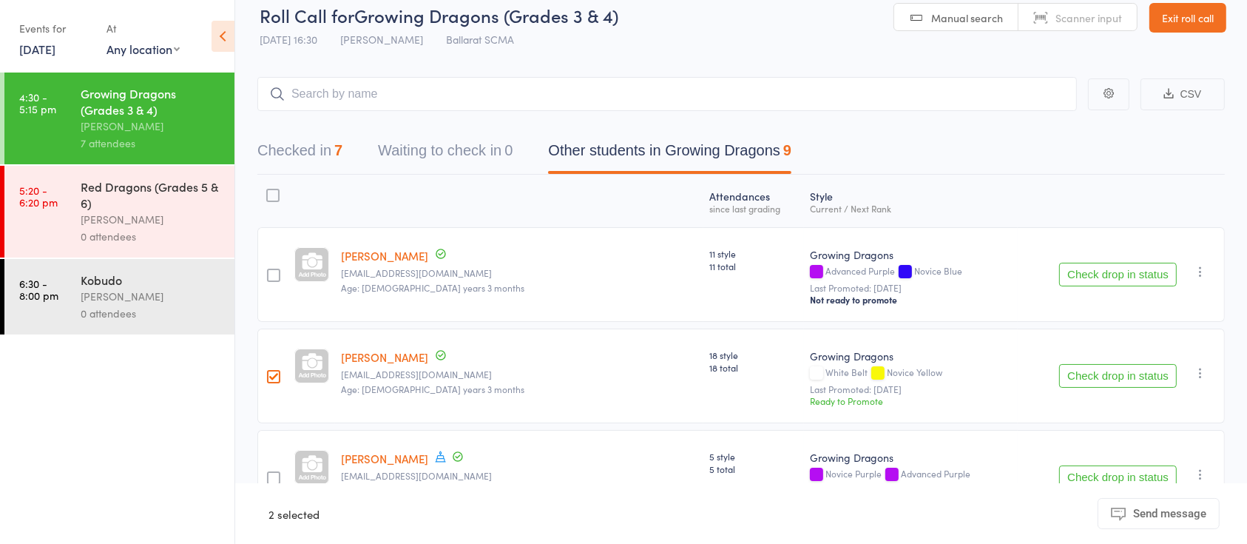
scroll to position [0, 0]
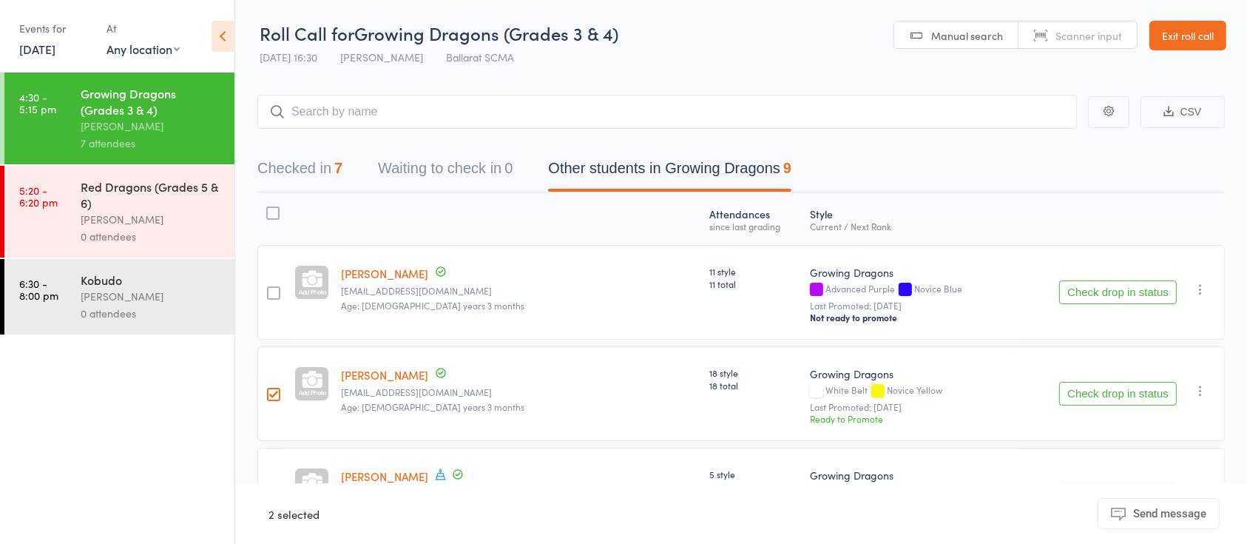
click at [1198, 386] on icon "button" at bounding box center [1200, 390] width 15 height 15
click at [299, 169] on button "Checked in 7" at bounding box center [299, 171] width 85 height 39
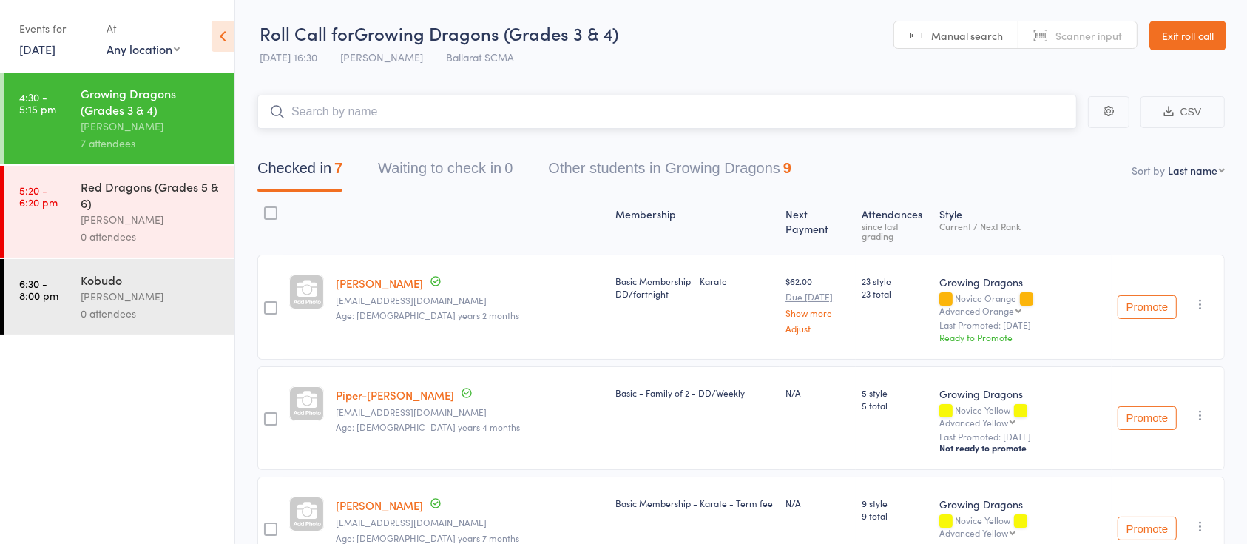
click at [364, 109] on input "search" at bounding box center [667, 112] width 820 height 34
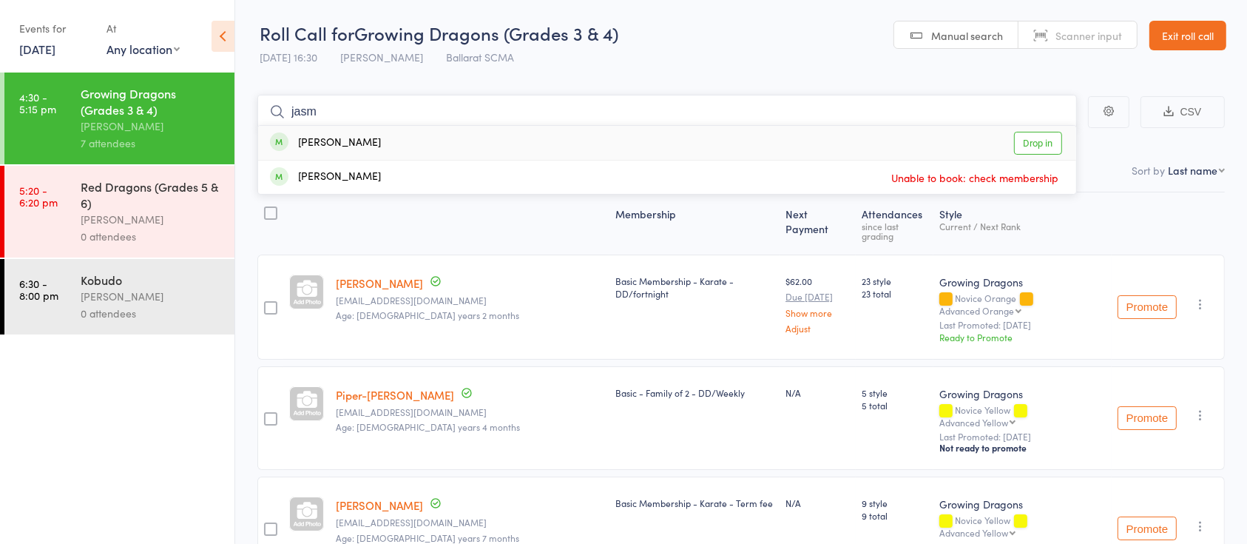
type input "jasm"
click at [1031, 145] on link "Drop in" at bounding box center [1038, 143] width 48 height 23
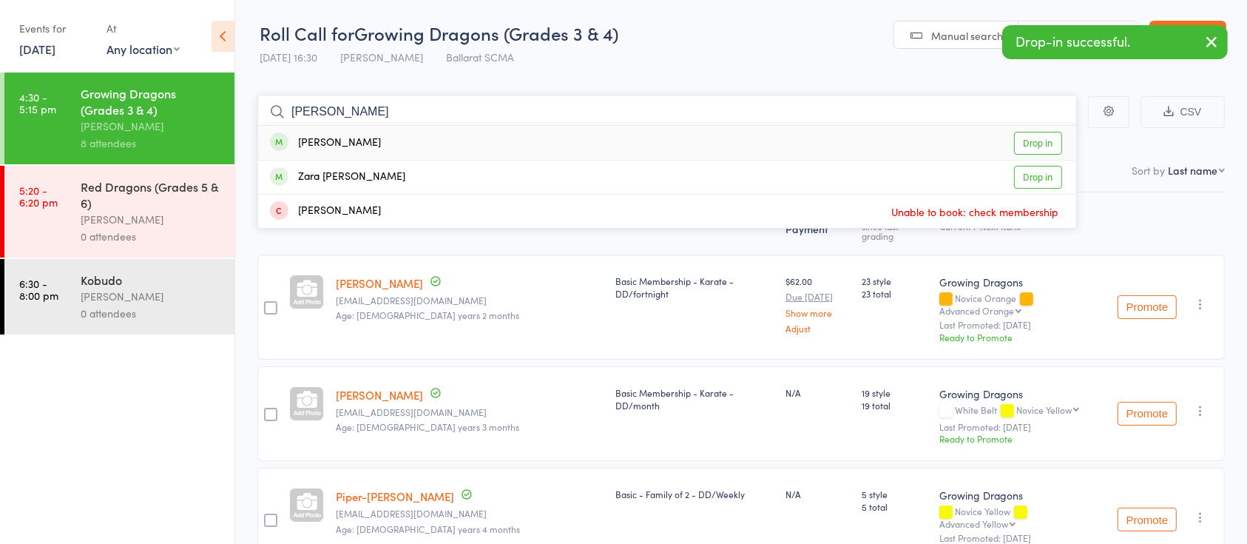
type input "sara"
click at [1014, 142] on div "Sarah Arnold Drop in" at bounding box center [667, 143] width 818 height 34
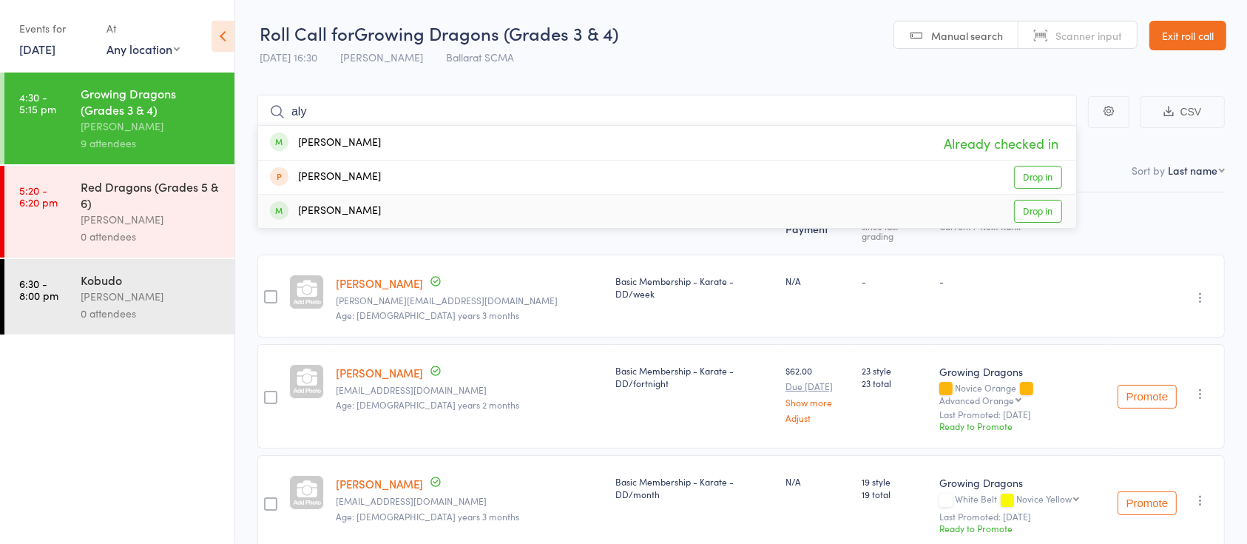
click at [142, 508] on ul "4:30 - 5:15 pm Growing Dragons (Grades 3 & 4) Damien Martin 9 attendees 5:20 - …" at bounding box center [117, 308] width 235 height 471
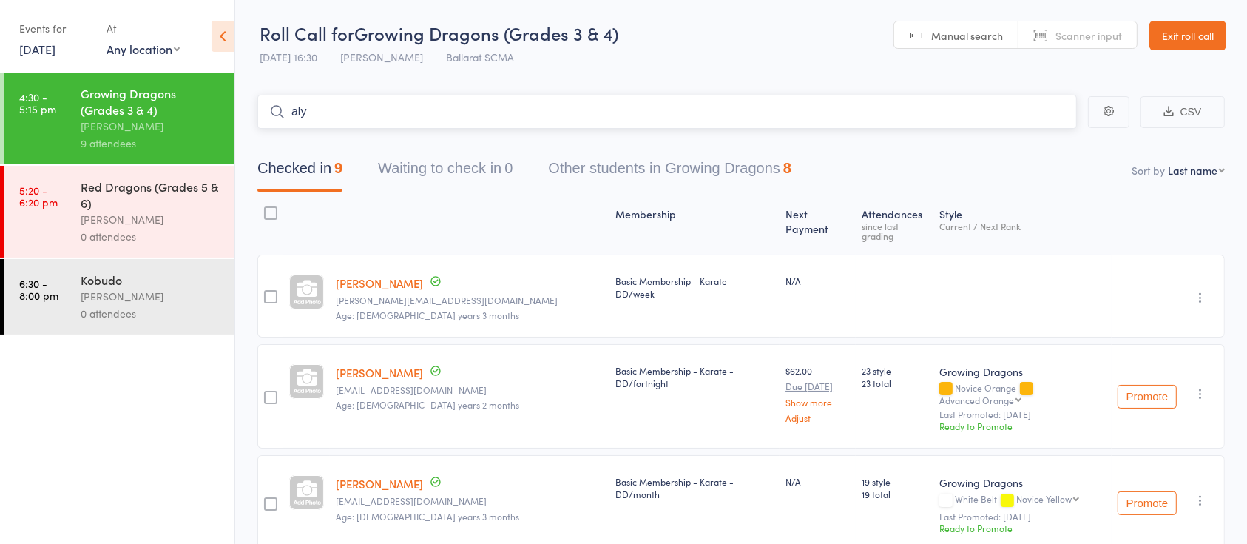
drag, startPoint x: 317, startPoint y: 114, endPoint x: 274, endPoint y: 104, distance: 43.4
click at [274, 104] on form "aly" at bounding box center [667, 112] width 820 height 34
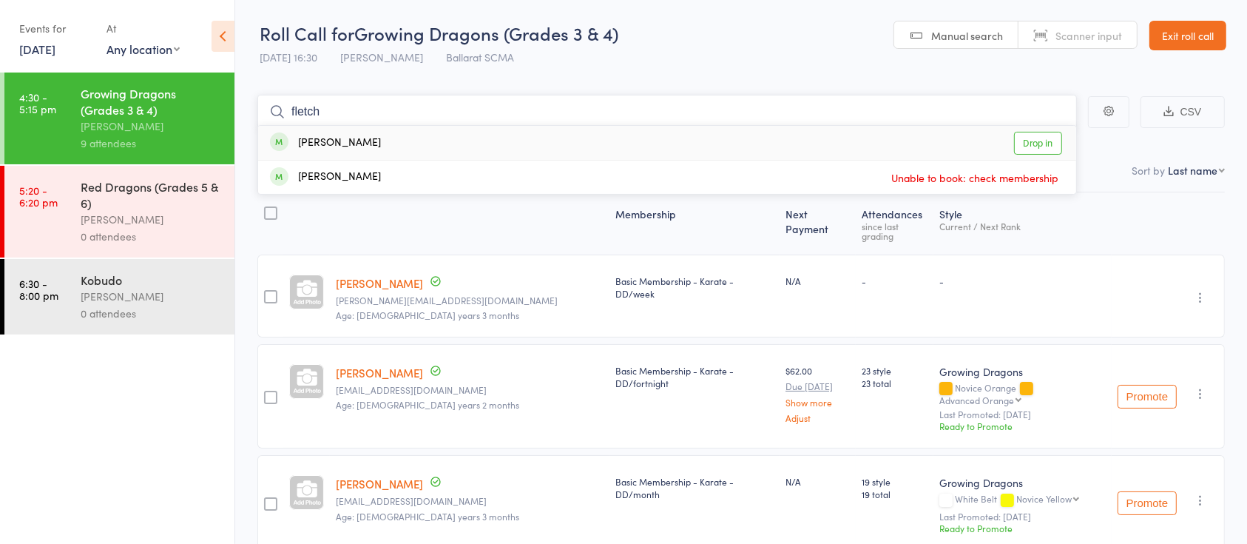
type input "fletch"
click at [1053, 149] on link "Drop in" at bounding box center [1038, 143] width 48 height 23
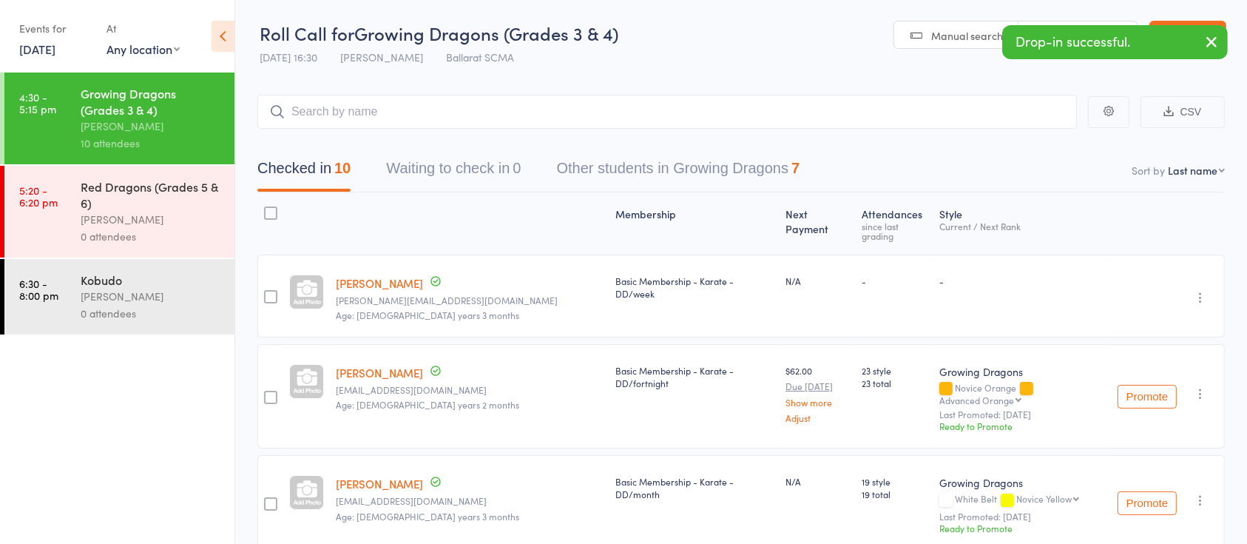
click at [1184, 25] on div "Drop-in successful." at bounding box center [1115, 42] width 226 height 34
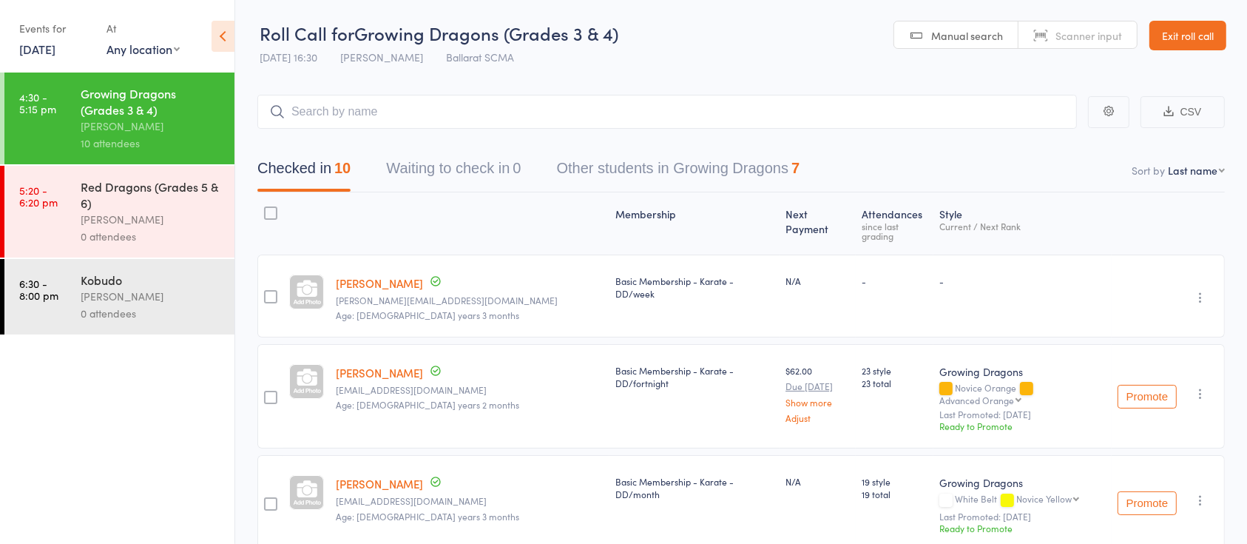
click at [1184, 36] on link "Exit roll call" at bounding box center [1188, 36] width 77 height 30
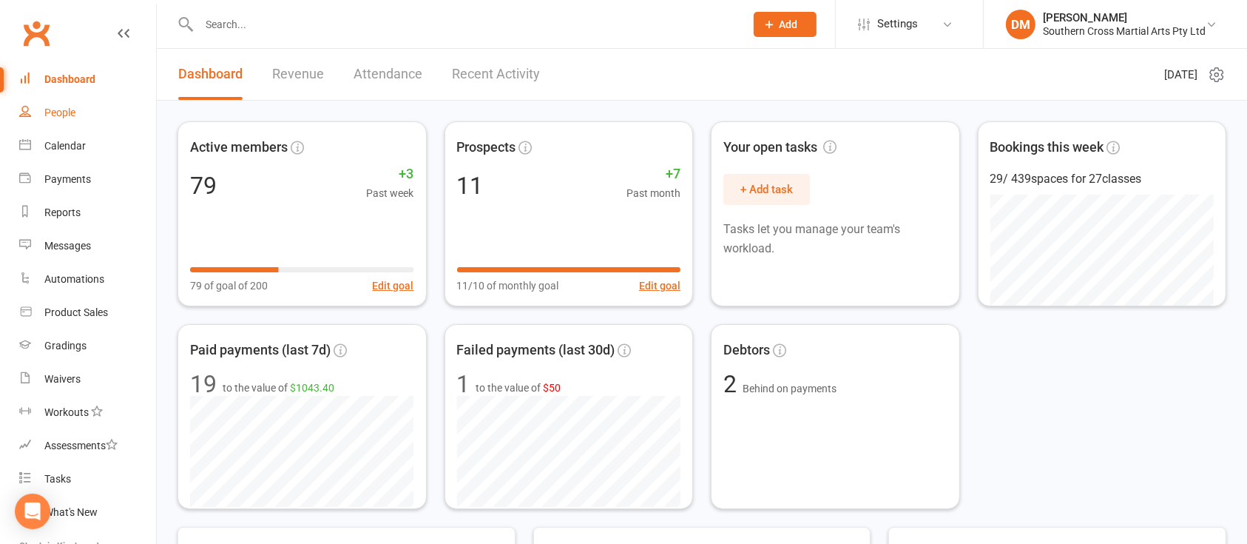
click at [59, 112] on div "People" at bounding box center [59, 113] width 31 height 12
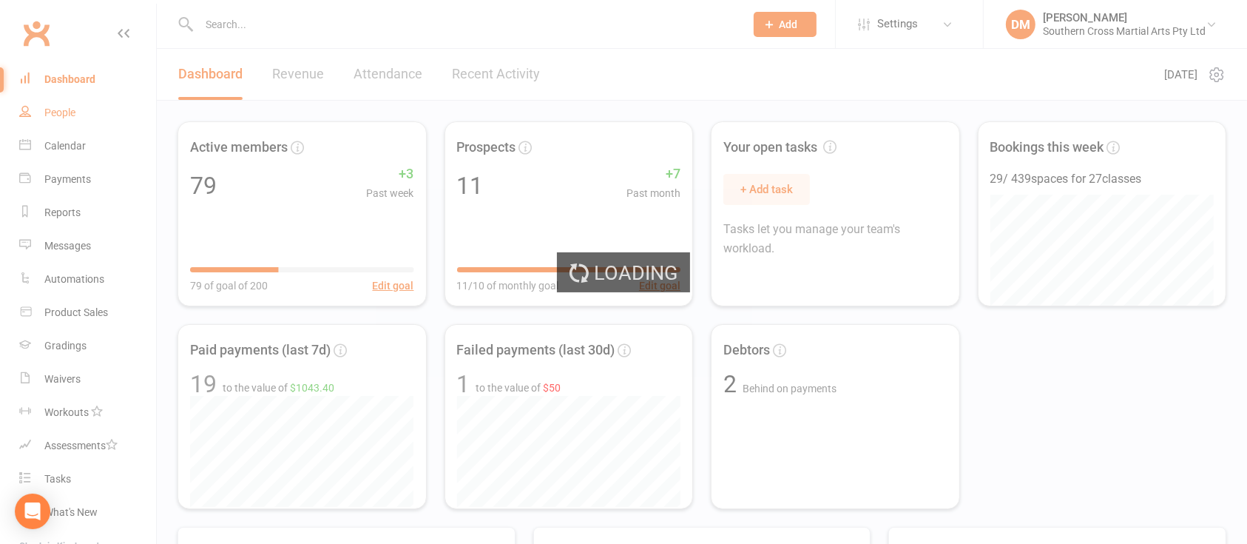
select select "100"
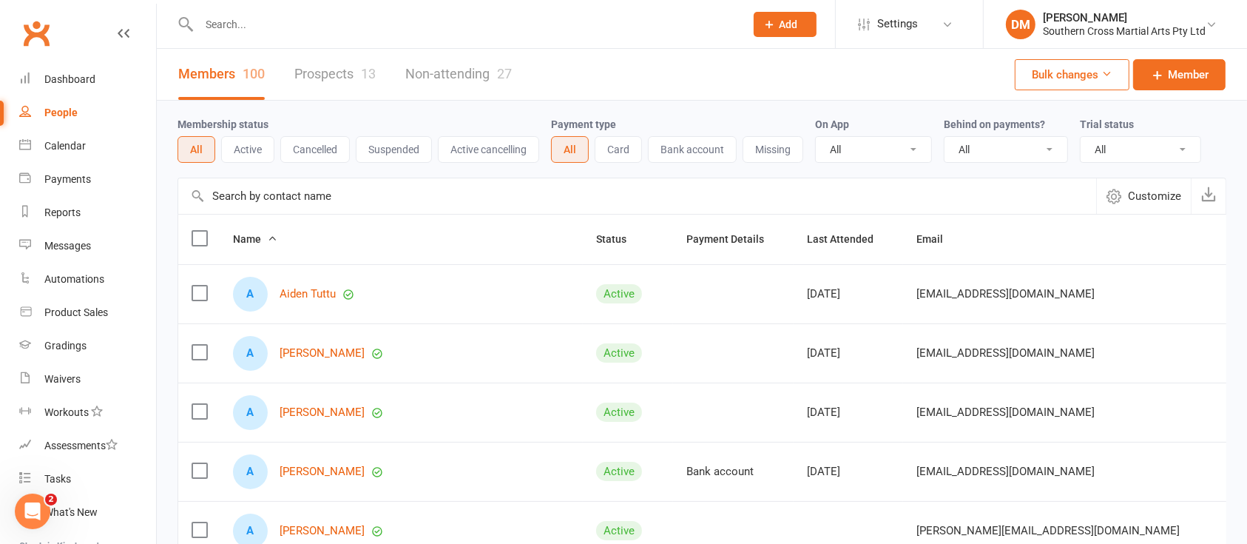
click at [338, 76] on link "Prospects 13" at bounding box center [334, 74] width 81 height 51
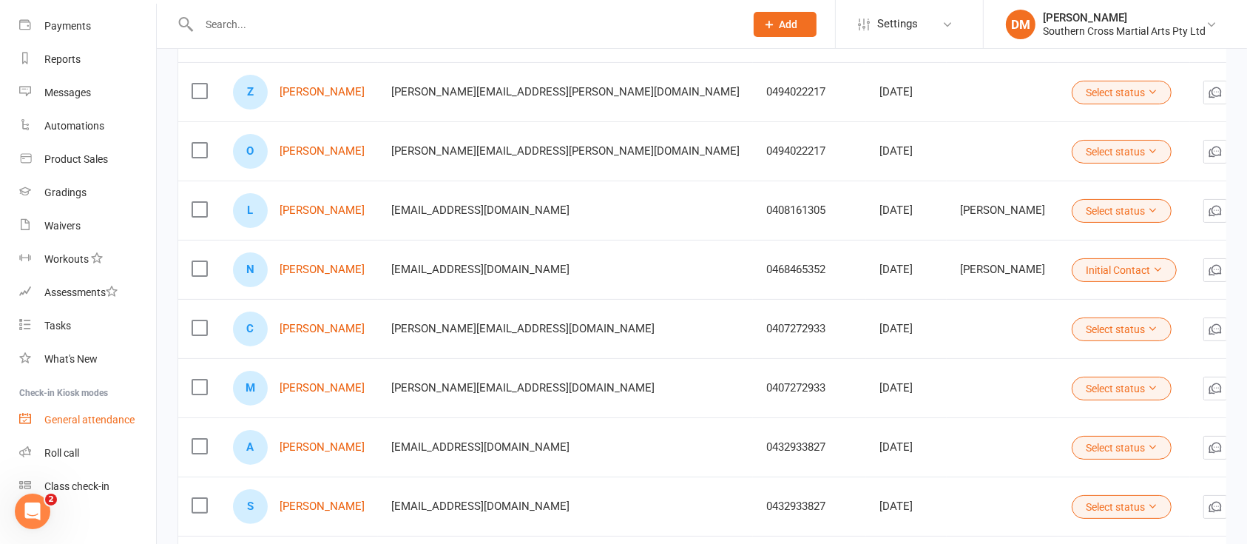
scroll to position [167, 0]
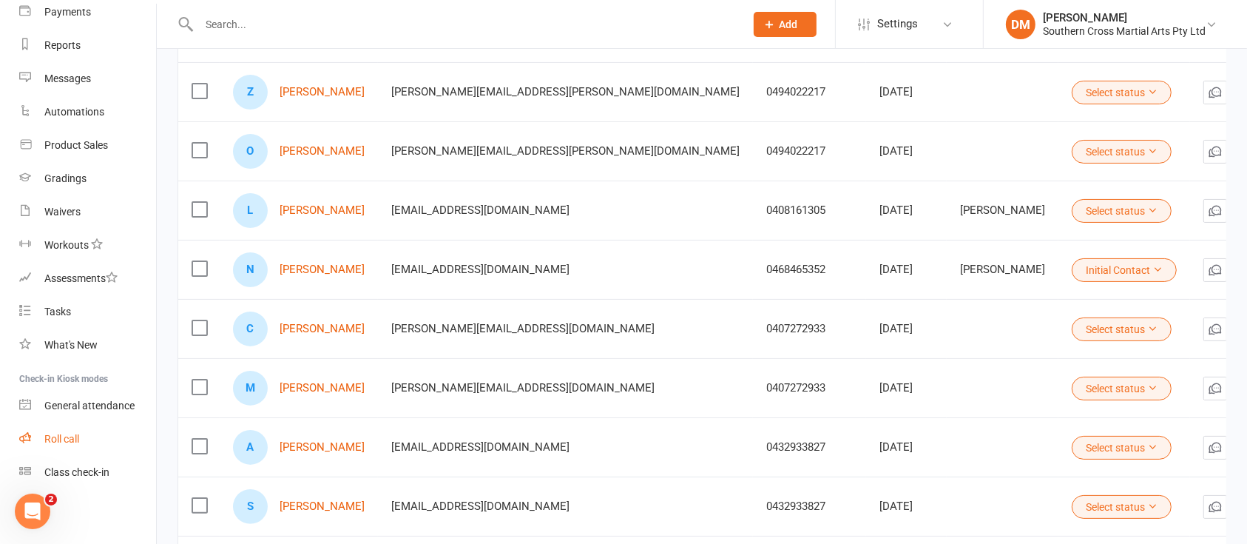
click at [81, 431] on link "Roll call" at bounding box center [87, 438] width 137 height 33
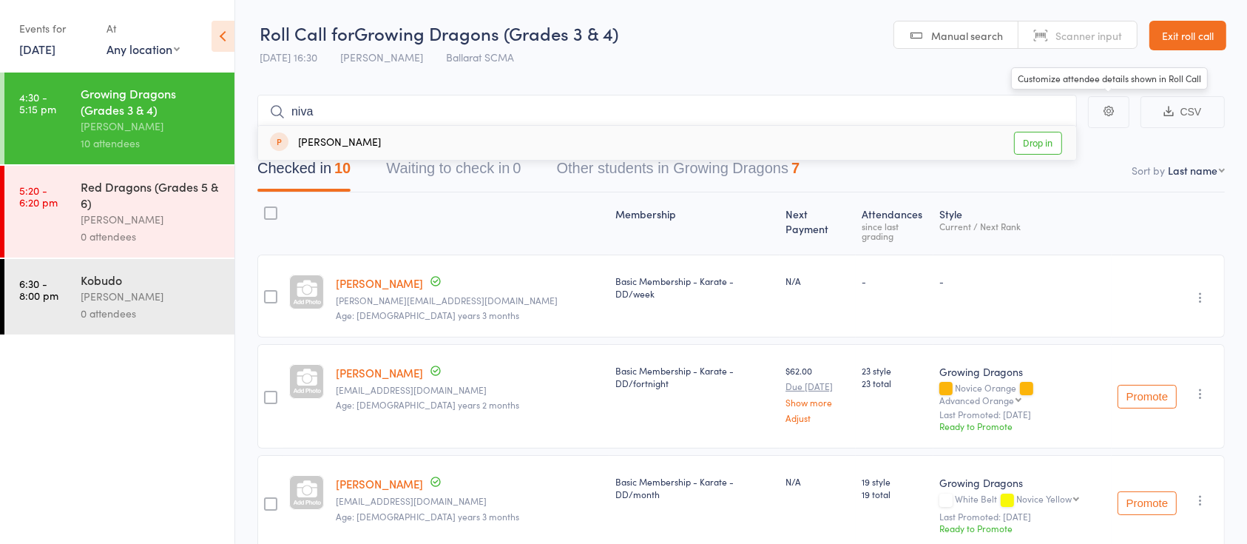
type input "niva"
click at [1031, 146] on link "Drop in" at bounding box center [1038, 143] width 48 height 23
